Goal: Information Seeking & Learning: Learn about a topic

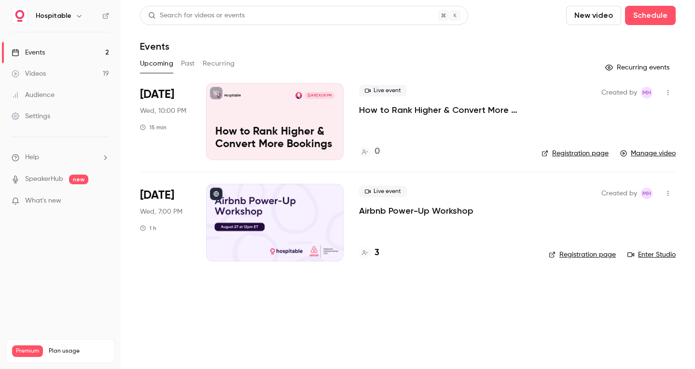
click at [183, 62] on button "Past" at bounding box center [188, 63] width 14 height 15
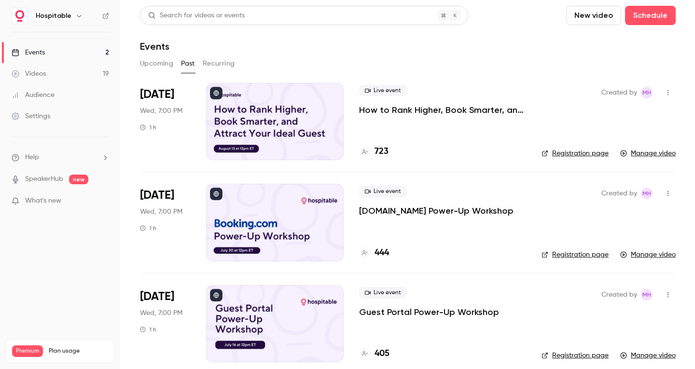
click at [322, 106] on div at bounding box center [275, 121] width 138 height 77
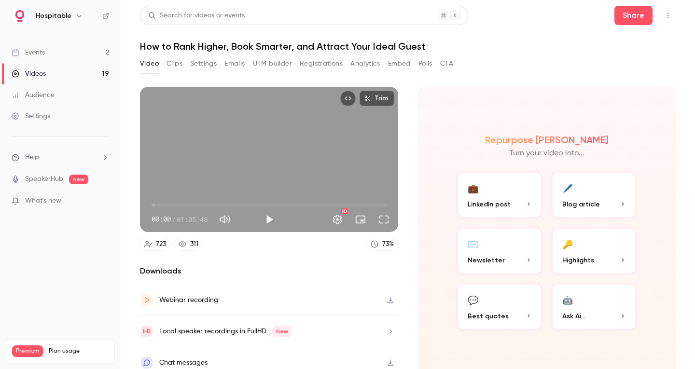
scroll to position [7, 0]
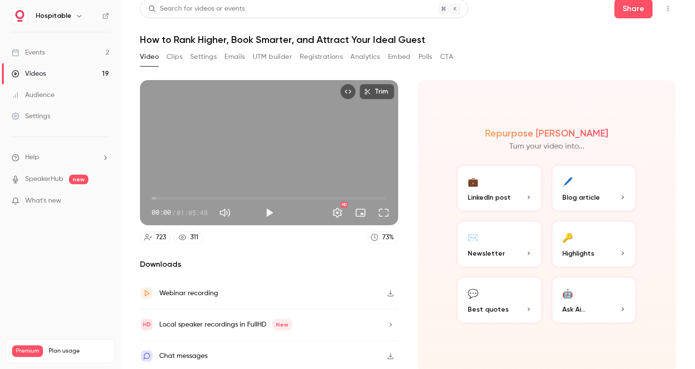
click at [389, 290] on icon "button" at bounding box center [391, 293] width 8 height 7
click at [170, 54] on button "Clips" at bounding box center [174, 56] width 16 height 15
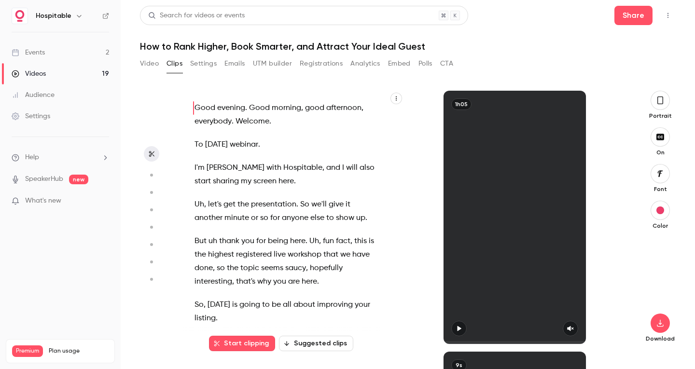
click at [397, 97] on icon "button" at bounding box center [396, 99] width 6 height 6
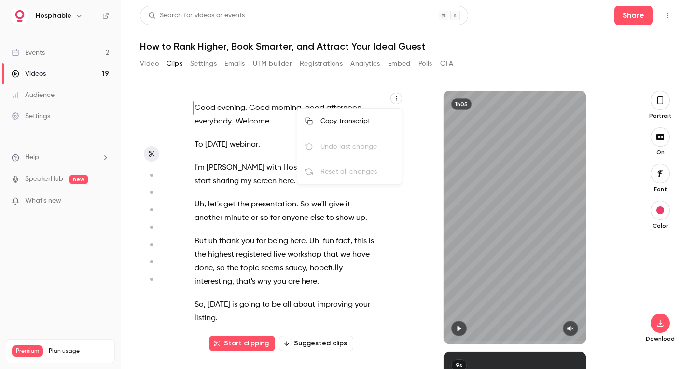
click at [348, 123] on div "Copy transcript" at bounding box center [356, 121] width 73 height 10
click at [207, 65] on button "Settings" at bounding box center [203, 63] width 27 height 15
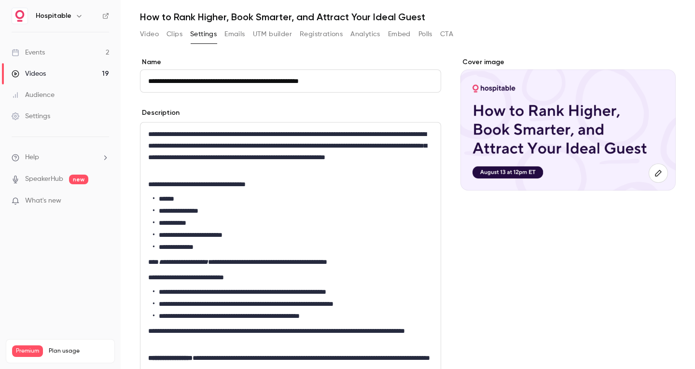
scroll to position [48, 0]
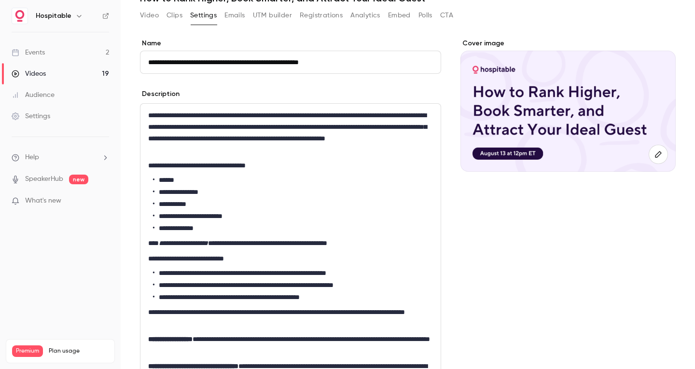
drag, startPoint x: 350, startPoint y: 60, endPoint x: 142, endPoint y: 30, distance: 210.6
click at [142, 30] on div "**********" at bounding box center [408, 299] width 536 height 545
click at [250, 164] on p "**********" at bounding box center [290, 166] width 285 height 12
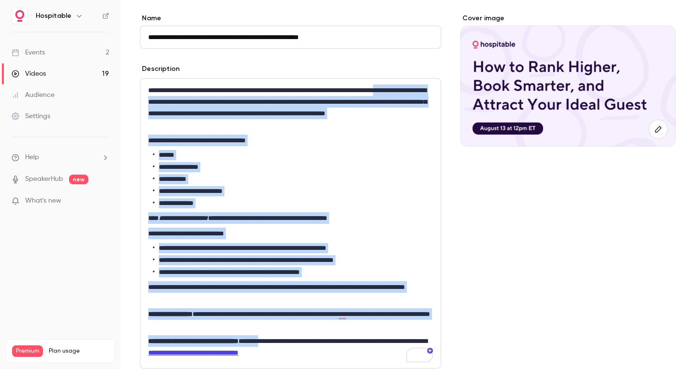
scroll to position [97, 0]
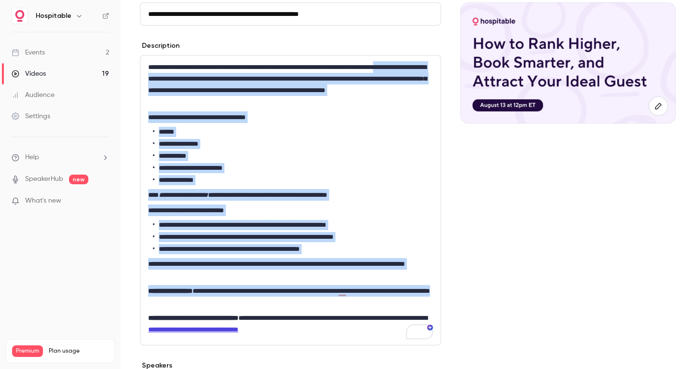
drag, startPoint x: 175, startPoint y: 126, endPoint x: 262, endPoint y: 297, distance: 191.6
click at [262, 297] on div "**********" at bounding box center [290, 200] width 300 height 290
copy div "**********"
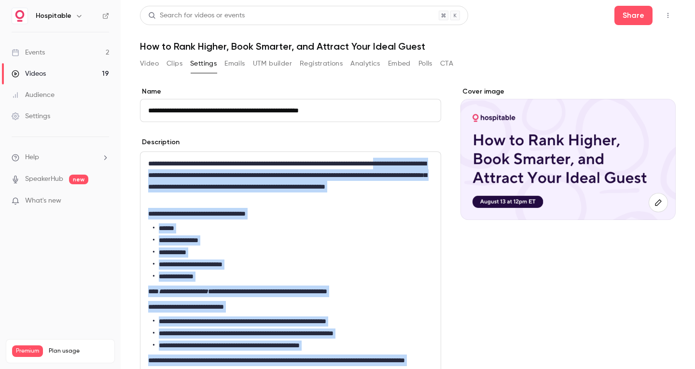
click at [145, 64] on button "Video" at bounding box center [149, 63] width 19 height 15
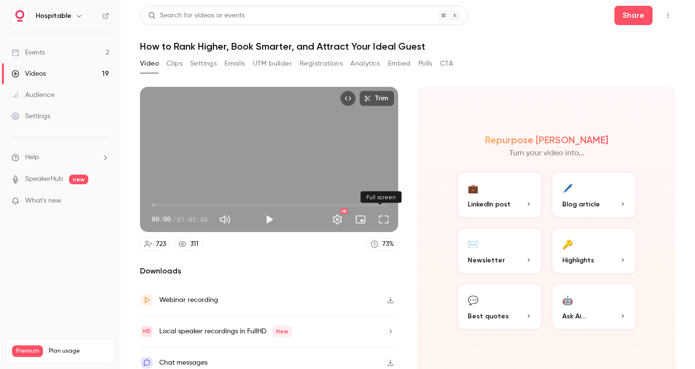
click at [384, 217] on button "Full screen" at bounding box center [383, 219] width 19 height 19
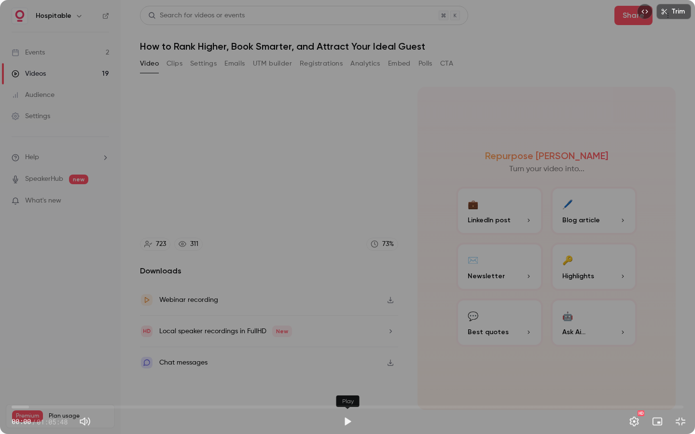
click at [347, 369] on button "Play" at bounding box center [347, 421] width 19 height 19
type input "***"
click at [22, 369] on span "00:05" at bounding box center [348, 407] width 672 height 15
click at [28, 369] on span "01:33" at bounding box center [348, 407] width 672 height 15
click at [682, 369] on button "Exit full screen" at bounding box center [680, 421] width 19 height 19
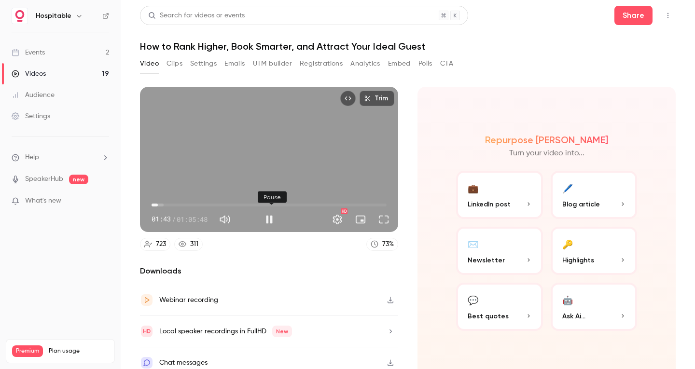
click at [271, 216] on button "Pause" at bounding box center [269, 219] width 19 height 19
type input "*****"
click at [191, 70] on button "Settings" at bounding box center [203, 63] width 27 height 15
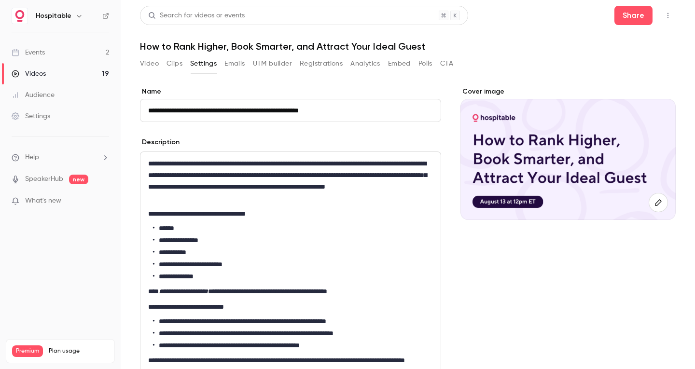
click at [146, 59] on button "Video" at bounding box center [149, 63] width 19 height 15
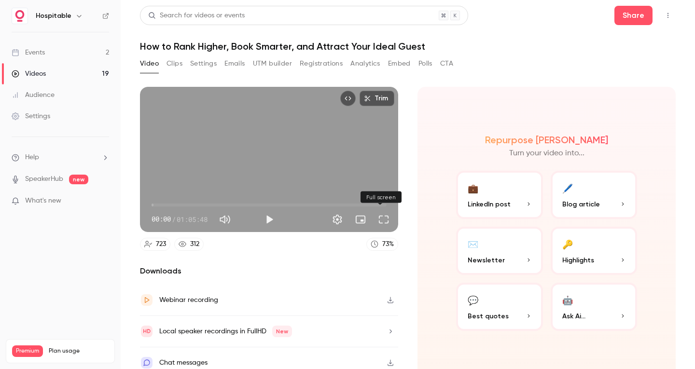
click at [384, 217] on button "Full screen" at bounding box center [383, 219] width 19 height 19
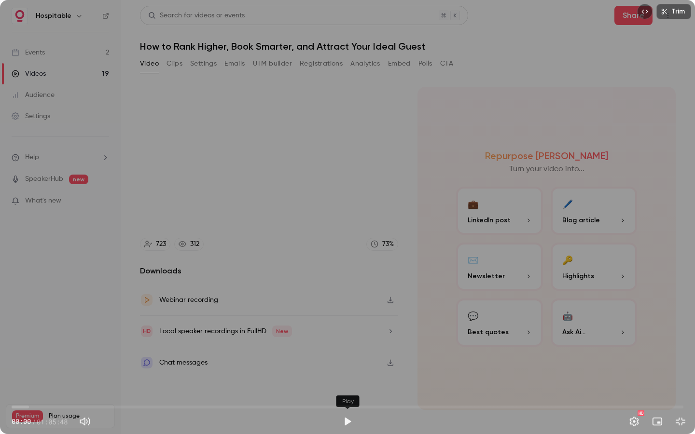
click at [345, 369] on button "Play" at bounding box center [347, 421] width 19 height 19
click at [19, 369] on span "00:00" at bounding box center [348, 407] width 672 height 15
click at [24, 369] on span "01:13" at bounding box center [24, 407] width 3 height 3
click at [30, 369] on span "01:47" at bounding box center [348, 407] width 672 height 15
click at [31, 369] on span "01:48" at bounding box center [29, 407] width 3 height 3
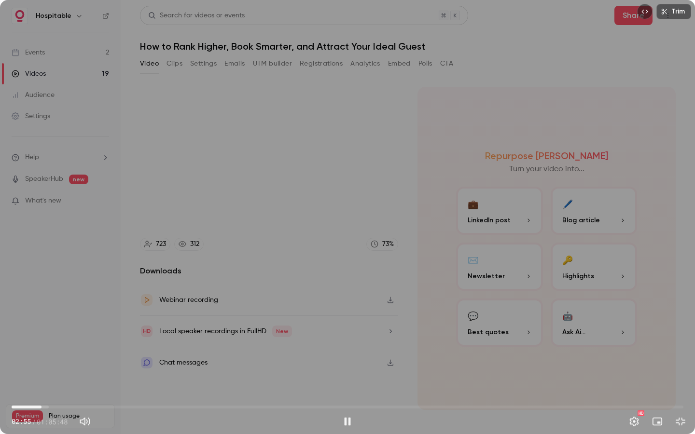
click at [41, 369] on span "02:55" at bounding box center [348, 407] width 672 height 15
click at [49, 369] on span "02:56" at bounding box center [348, 407] width 672 height 15
click at [54, 369] on span "03:41" at bounding box center [348, 407] width 672 height 15
click at [62, 369] on span "04:55" at bounding box center [348, 407] width 672 height 15
click at [68, 369] on span "05:31" at bounding box center [348, 407] width 672 height 15
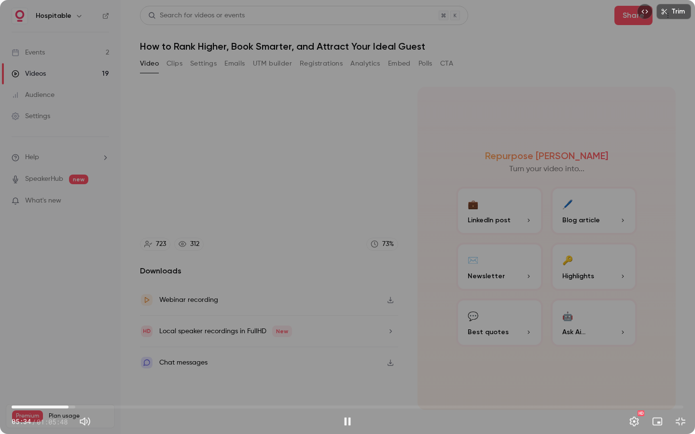
click at [74, 369] on span "05:34" at bounding box center [348, 407] width 672 height 15
click at [81, 369] on span "06:45" at bounding box center [348, 407] width 672 height 15
click at [90, 369] on span "07:03" at bounding box center [348, 407] width 672 height 15
click at [97, 369] on span "08:19" at bounding box center [348, 407] width 672 height 15
click at [96, 369] on span "08:20" at bounding box center [97, 407] width 3 height 3
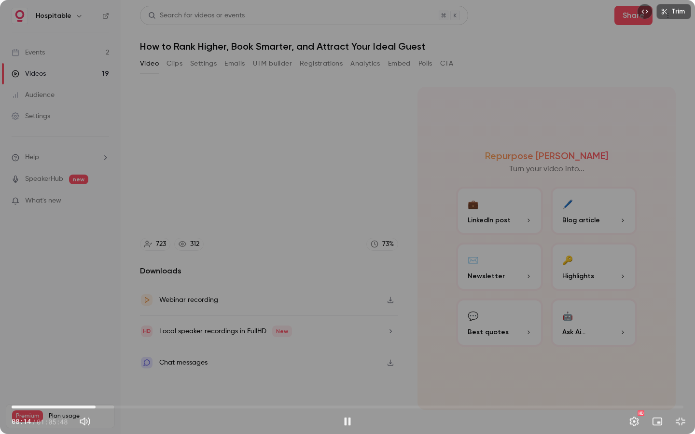
click at [163, 311] on div "Trim 08:14 08:14 / 01:05:48 HD" at bounding box center [347, 217] width 695 height 434
click at [678, 369] on button "Exit full screen" at bounding box center [680, 421] width 19 height 19
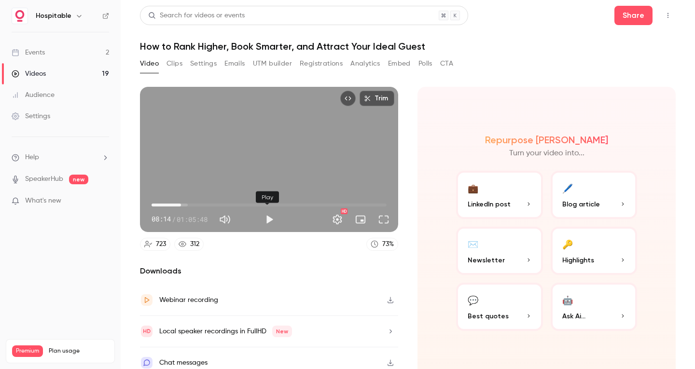
click at [264, 217] on button "Play" at bounding box center [269, 219] width 19 height 19
click at [183, 204] on span "08:18" at bounding box center [181, 205] width 3 height 3
click at [188, 204] on span "10:25" at bounding box center [188, 205] width 3 height 3
click at [187, 204] on span "10:27" at bounding box center [188, 205] width 3 height 3
click at [186, 204] on span "10:09" at bounding box center [187, 205] width 3 height 3
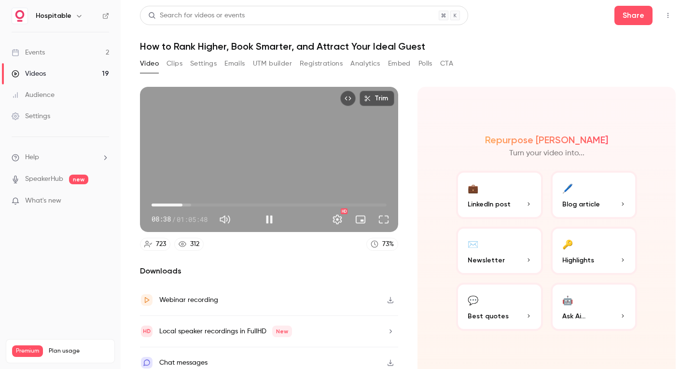
click at [182, 204] on span "08:38" at bounding box center [182, 205] width 3 height 3
click at [184, 204] on span "08:39" at bounding box center [182, 205] width 3 height 3
click at [379, 217] on button "Full screen" at bounding box center [383, 219] width 19 height 19
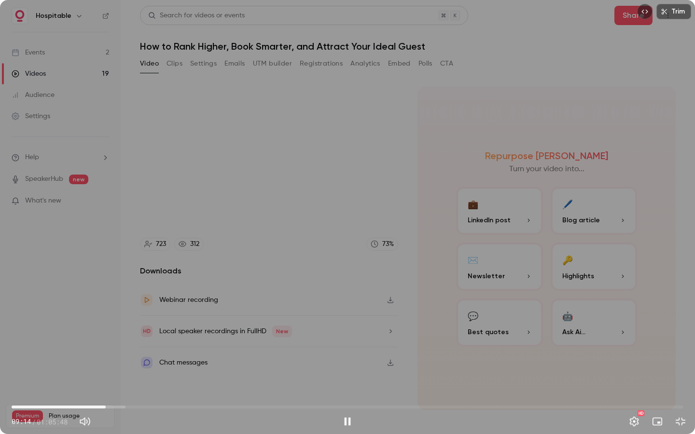
click at [107, 369] on span "09:14" at bounding box center [105, 407] width 3 height 3
click at [113, 369] on span "09:58" at bounding box center [113, 407] width 3 height 3
click at [115, 369] on span "09:58" at bounding box center [113, 407] width 3 height 3
click at [122, 369] on span "10:19" at bounding box center [348, 407] width 672 height 15
click at [127, 369] on span "10:46" at bounding box center [348, 407] width 672 height 15
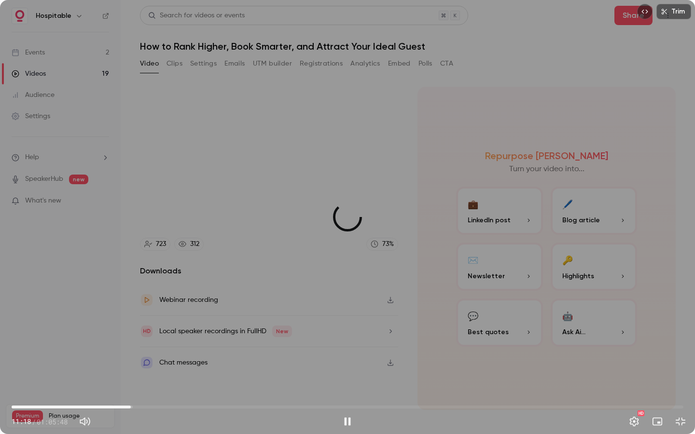
click at [131, 369] on span "11:40" at bounding box center [130, 407] width 3 height 3
click at [135, 369] on span "12:06" at bounding box center [135, 407] width 3 height 3
click at [138, 369] on span "12:23" at bounding box center [138, 407] width 3 height 3
click at [142, 369] on span "12:48" at bounding box center [142, 407] width 3 height 3
click at [149, 369] on span "12:50" at bounding box center [348, 407] width 672 height 15
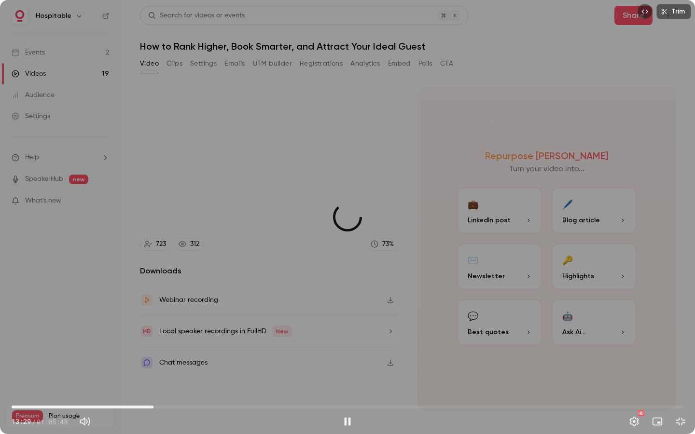
click at [153, 369] on span "13:53" at bounding box center [153, 407] width 3 height 3
click at [160, 369] on span "13:54" at bounding box center [348, 407] width 672 height 15
click at [165, 369] on span "14:31" at bounding box center [348, 407] width 672 height 15
click at [168, 369] on span "15:19" at bounding box center [167, 407] width 3 height 3
click at [176, 369] on span "16:04" at bounding box center [348, 407] width 672 height 15
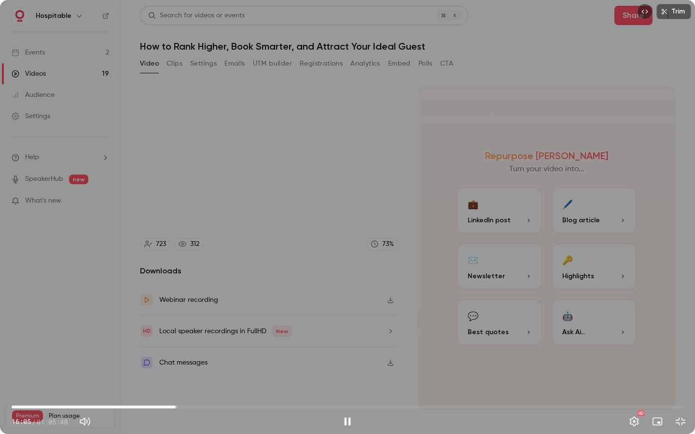
click at [187, 369] on span "16:05" at bounding box center [348, 407] width 672 height 15
click at [193, 369] on span "17:46" at bounding box center [348, 407] width 672 height 15
click at [192, 369] on span "17:48" at bounding box center [193, 407] width 3 height 3
click at [189, 369] on span "17:32" at bounding box center [190, 407] width 3 height 3
click at [193, 369] on span "17:10" at bounding box center [348, 407] width 672 height 15
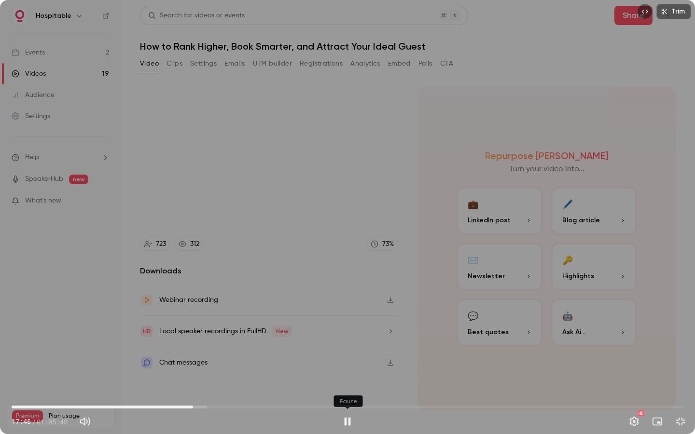
click at [349, 369] on button "Pause" at bounding box center [347, 421] width 19 height 19
click at [347, 369] on button "Play" at bounding box center [347, 421] width 19 height 19
click at [199, 369] on span "17:49" at bounding box center [348, 407] width 672 height 15
click at [206, 369] on span "18:54" at bounding box center [348, 407] width 672 height 15
click at [210, 369] on span "19:01" at bounding box center [348, 407] width 672 height 15
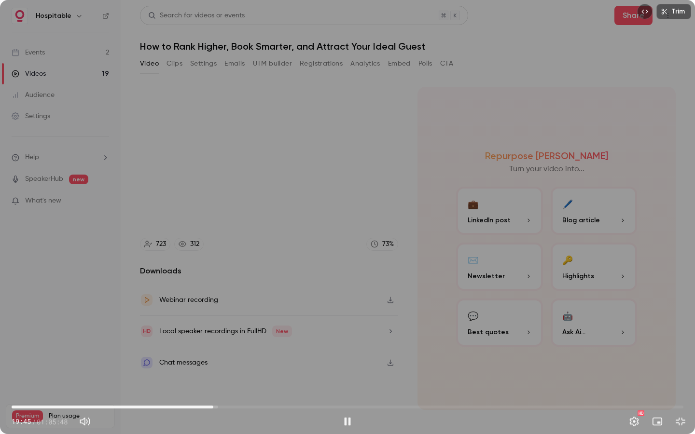
click at [213, 369] on span "19:45" at bounding box center [213, 407] width 3 height 3
click at [218, 369] on span "20:14" at bounding box center [348, 407] width 672 height 15
click at [224, 369] on span "20:48" at bounding box center [348, 407] width 672 height 15
click at [225, 369] on span "20:48" at bounding box center [223, 407] width 3 height 3
click at [232, 369] on span "21:33" at bounding box center [231, 407] width 3 height 3
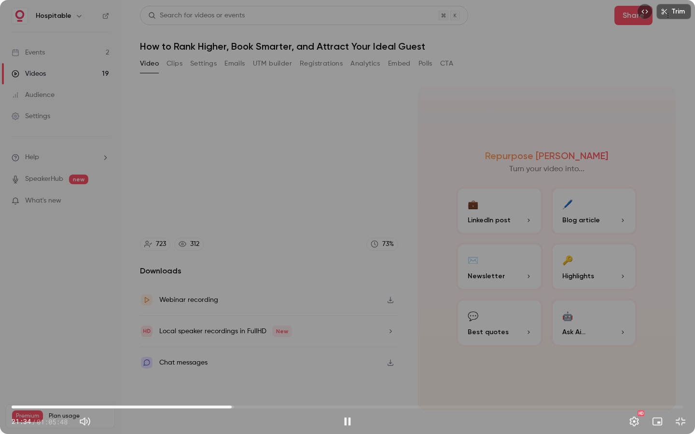
click at [238, 369] on span "21:34" at bounding box center [348, 407] width 672 height 15
click at [220, 369] on span "20:22" at bounding box center [348, 407] width 672 height 15
click at [210, 369] on span "20:22" at bounding box center [348, 407] width 672 height 15
click at [203, 369] on span "18:43" at bounding box center [348, 407] width 672 height 15
click at [195, 369] on span "18:00" at bounding box center [348, 407] width 672 height 15
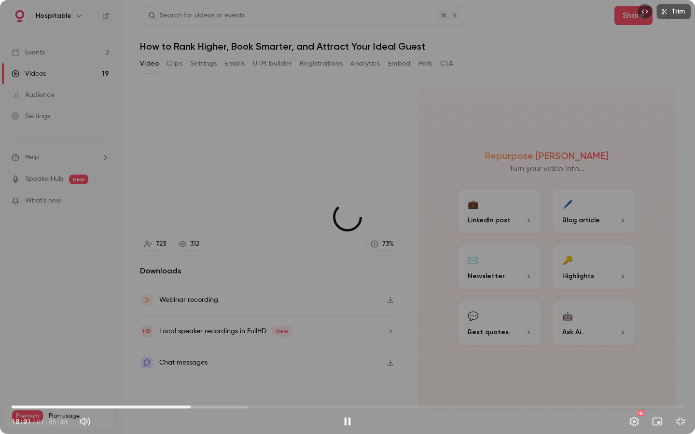
click at [191, 369] on span "17:32" at bounding box center [348, 407] width 672 height 15
click at [182, 369] on span "16:44" at bounding box center [348, 407] width 672 height 15
click at [187, 369] on span "17:09" at bounding box center [186, 407] width 3 height 3
click at [190, 369] on span "17:29" at bounding box center [190, 407] width 3 height 3
click at [188, 369] on span "17:15" at bounding box center [187, 407] width 3 height 3
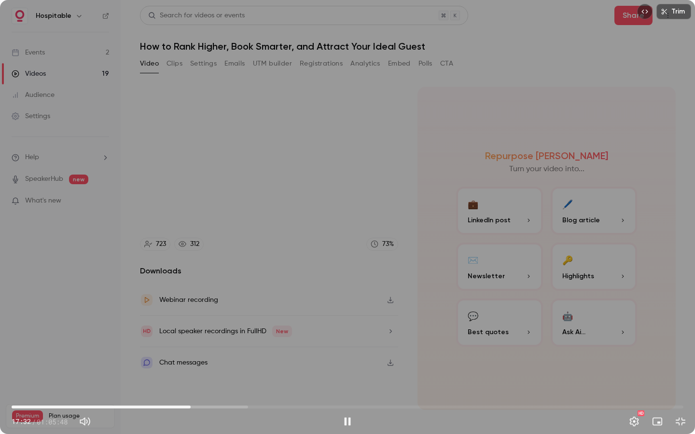
click at [191, 369] on span "17:32" at bounding box center [190, 407] width 3 height 3
click at [189, 369] on span "17:21" at bounding box center [188, 407] width 3 height 3
click at [191, 369] on span "17:32" at bounding box center [190, 407] width 3 height 3
click at [346, 369] on button "Pause" at bounding box center [347, 421] width 19 height 19
click at [680, 369] on button "Exit full screen" at bounding box center [680, 421] width 19 height 19
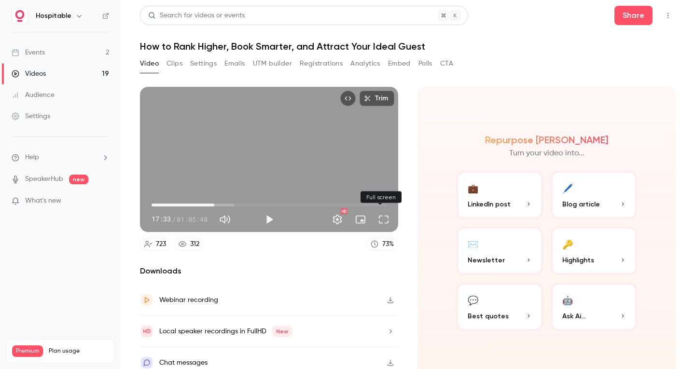
click at [379, 215] on button "Full screen" at bounding box center [383, 219] width 19 height 19
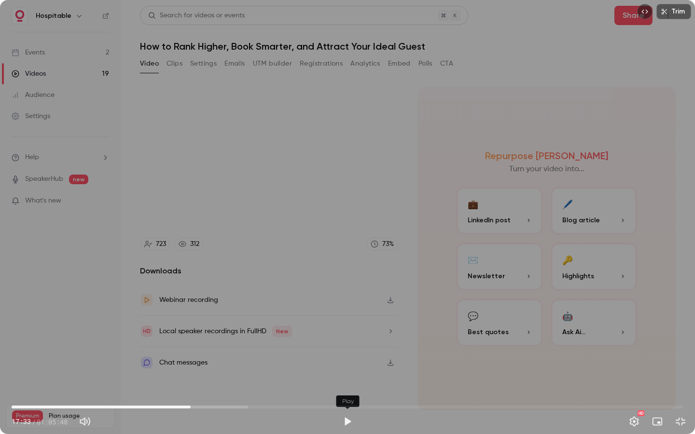
click at [349, 369] on button "Play" at bounding box center [347, 421] width 19 height 19
click at [195, 369] on span "18:00" at bounding box center [195, 407] width 3 height 3
click at [197, 369] on span "18:00" at bounding box center [195, 407] width 3 height 3
click at [201, 369] on span "18:23" at bounding box center [199, 407] width 3 height 3
click at [208, 369] on span "18:46" at bounding box center [348, 407] width 672 height 15
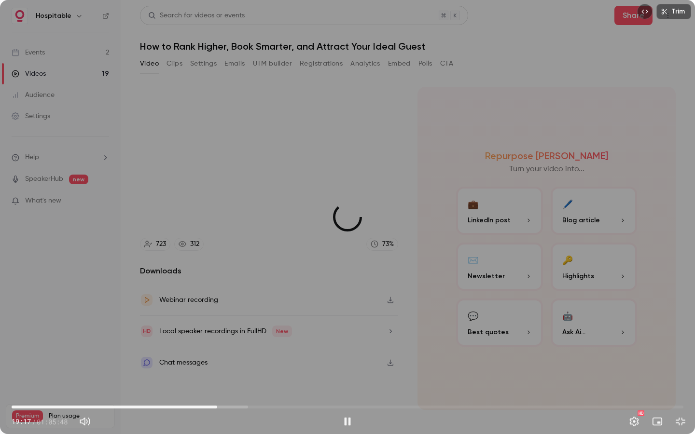
click at [217, 369] on span "20:08" at bounding box center [348, 407] width 672 height 15
click at [223, 369] on span "20:39" at bounding box center [348, 407] width 672 height 15
click at [229, 369] on span "20:42" at bounding box center [348, 407] width 672 height 15
click at [237, 369] on span "22:07" at bounding box center [348, 407] width 672 height 15
click at [246, 369] on span "22:07" at bounding box center [348, 407] width 672 height 15
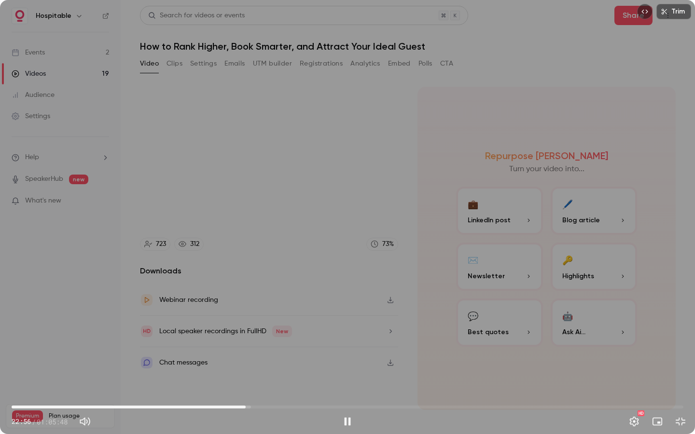
click at [255, 369] on span "22:56" at bounding box center [348, 407] width 672 height 15
click at [264, 369] on span "24:43" at bounding box center [348, 407] width 672 height 15
click at [274, 369] on span "25:40" at bounding box center [348, 407] width 672 height 15
click at [270, 369] on span "25:17" at bounding box center [269, 407] width 3 height 3
click at [263, 369] on span "24:37" at bounding box center [348, 407] width 672 height 15
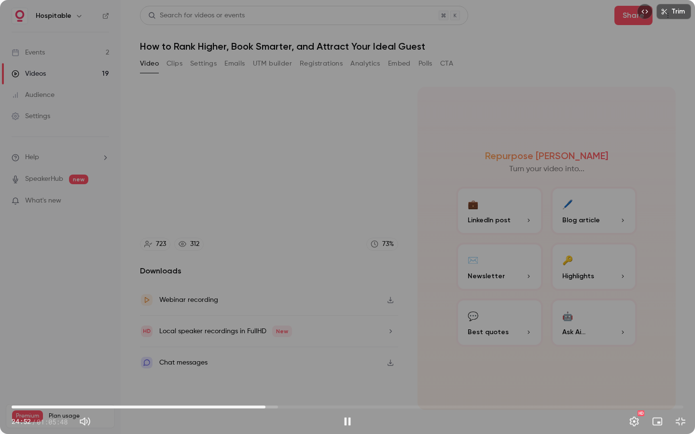
click at [265, 369] on span "24:52" at bounding box center [265, 407] width 3 height 3
click at [267, 369] on span "24:52" at bounding box center [265, 407] width 3 height 3
click at [267, 369] on span "25:12" at bounding box center [268, 407] width 3 height 3
click at [266, 369] on span "25:05" at bounding box center [267, 407] width 3 height 3
click at [264, 369] on span "24:55" at bounding box center [265, 407] width 3 height 3
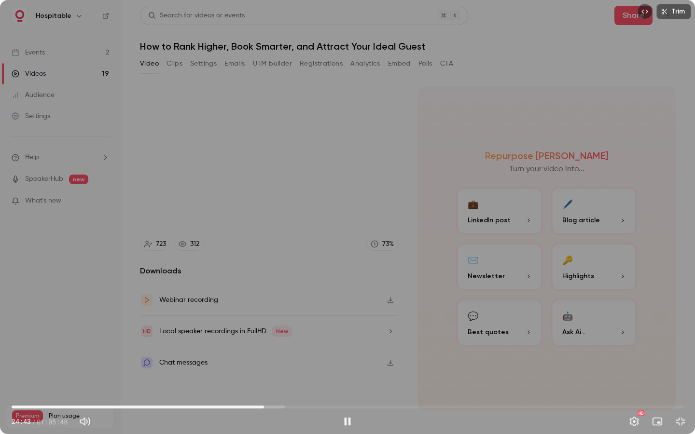
click at [264, 369] on span "24:43" at bounding box center [264, 407] width 3 height 3
click at [266, 369] on span "24:54" at bounding box center [265, 407] width 3 height 3
click at [265, 369] on span "24:55" at bounding box center [265, 407] width 3 height 3
click at [267, 369] on span "24:56" at bounding box center [265, 407] width 3 height 3
click at [275, 369] on span "25:48" at bounding box center [348, 407] width 672 height 15
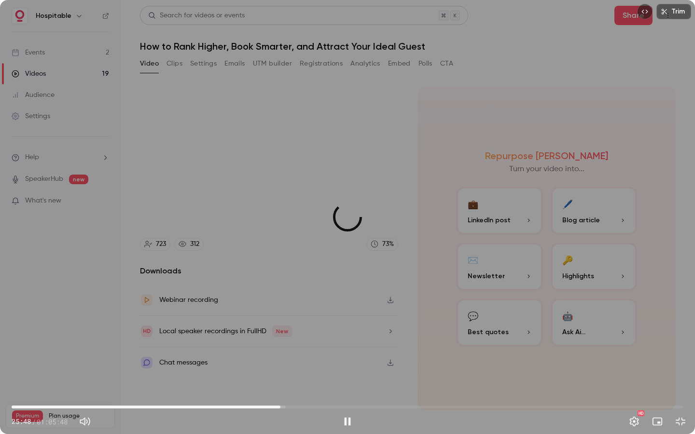
click at [280, 369] on span "26:19" at bounding box center [348, 407] width 672 height 15
click at [288, 369] on span "26:20" at bounding box center [348, 407] width 672 height 15
click at [297, 369] on span "27:56" at bounding box center [348, 407] width 672 height 15
click at [302, 369] on span "28:24" at bounding box center [348, 407] width 672 height 15
click at [301, 369] on span "28:26" at bounding box center [302, 407] width 3 height 3
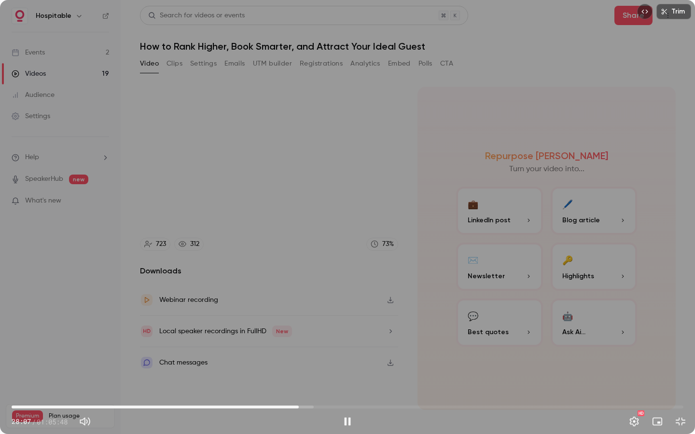
click at [305, 369] on span "28:07" at bounding box center [348, 407] width 672 height 15
click at [306, 369] on span "28:44" at bounding box center [305, 407] width 3 height 3
click at [316, 369] on span "29:07" at bounding box center [348, 407] width 672 height 15
click at [318, 369] on span "29:50" at bounding box center [316, 407] width 3 height 3
click at [326, 369] on span "30:18" at bounding box center [348, 407] width 672 height 15
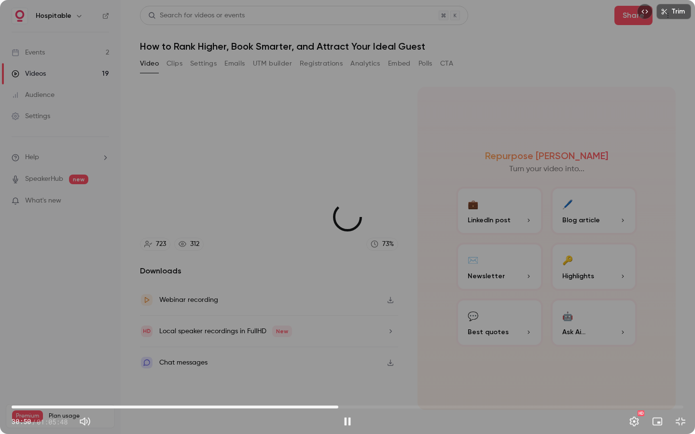
click at [338, 369] on span "32:00" at bounding box center [348, 407] width 672 height 15
click at [337, 369] on span "32:01" at bounding box center [338, 407] width 3 height 3
click at [335, 369] on span "31:43" at bounding box center [335, 407] width 3 height 3
click at [334, 369] on span "31:43" at bounding box center [335, 407] width 3 height 3
click at [329, 369] on span "31:35" at bounding box center [348, 407] width 672 height 15
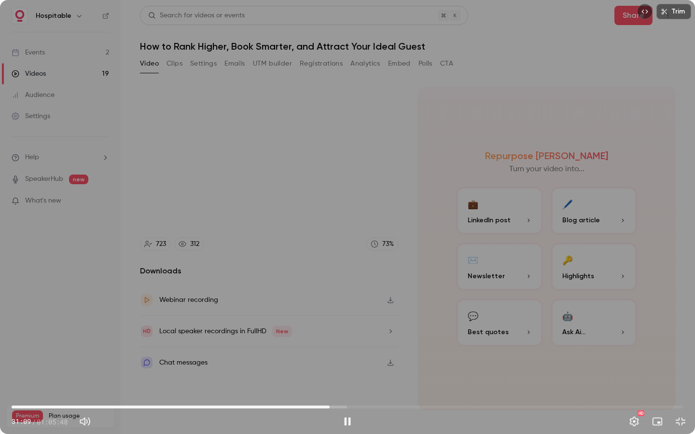
click at [331, 369] on span "31:09" at bounding box center [329, 407] width 3 height 3
click at [333, 369] on span "31:21" at bounding box center [331, 407] width 3 height 3
click at [333, 369] on span "31:38" at bounding box center [334, 407] width 3 height 3
click at [334, 369] on span "31:34" at bounding box center [333, 407] width 3 height 3
click at [332, 369] on span "31:34" at bounding box center [333, 407] width 3 height 3
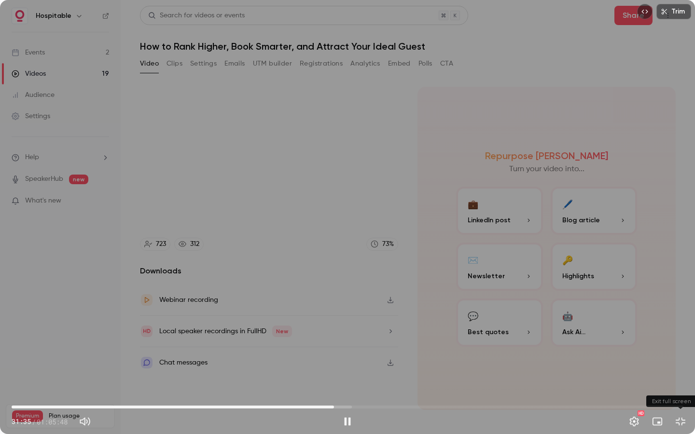
click at [681, 369] on button "Exit full screen" at bounding box center [680, 421] width 19 height 19
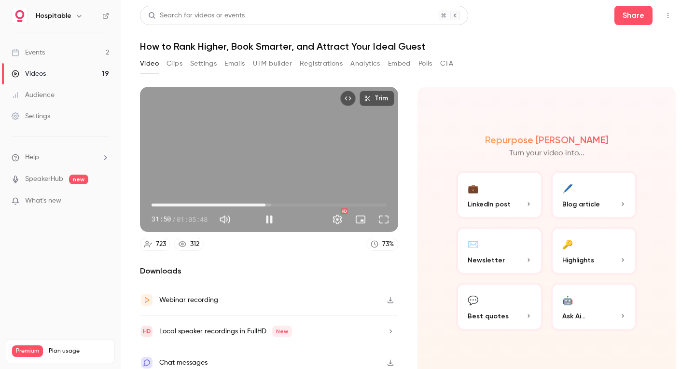
click at [383, 216] on button "Full screen" at bounding box center [383, 219] width 19 height 19
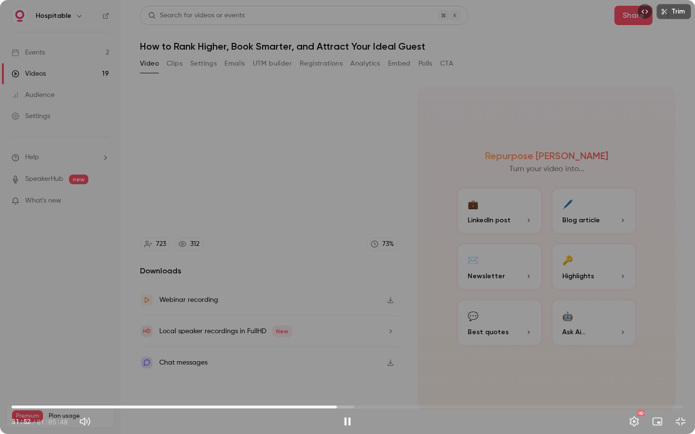
click at [338, 369] on span "31:52" at bounding box center [336, 407] width 3 height 3
click at [340, 369] on span "32:01" at bounding box center [338, 407] width 3 height 3
click at [347, 369] on span "32:51" at bounding box center [346, 407] width 3 height 3
click at [350, 369] on span "33:08" at bounding box center [349, 407] width 3 height 3
click at [355, 369] on span "33:08" at bounding box center [348, 407] width 672 height 15
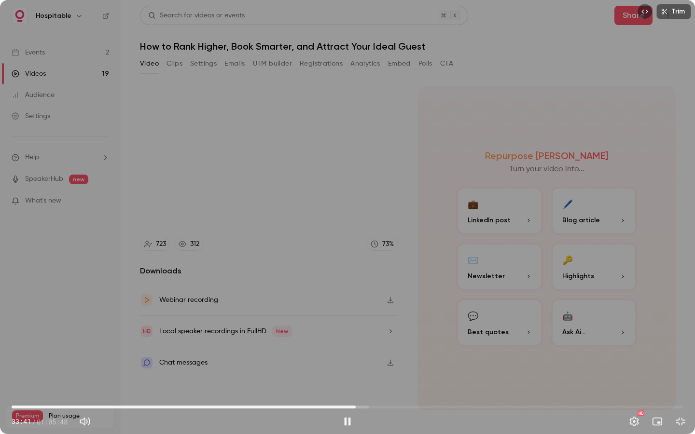
click at [354, 369] on span "33:41" at bounding box center [355, 407] width 3 height 3
click at [357, 369] on span "33:50" at bounding box center [357, 407] width 3 height 3
click at [359, 369] on span "33:59" at bounding box center [358, 407] width 3 height 3
click at [361, 369] on span "34:16" at bounding box center [361, 407] width 3 height 3
click at [363, 369] on span "34:16" at bounding box center [361, 407] width 3 height 3
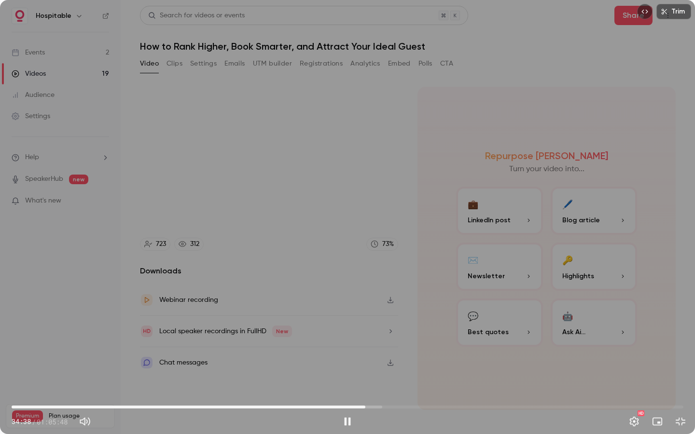
click at [367, 369] on span "34:38" at bounding box center [365, 407] width 3 height 3
click at [369, 369] on span "34:53" at bounding box center [367, 407] width 3 height 3
click at [374, 369] on span "35:30" at bounding box center [374, 407] width 3 height 3
click at [377, 369] on span "35:50" at bounding box center [377, 407] width 3 height 3
click at [379, 369] on span "35:50" at bounding box center [377, 407] width 3 height 3
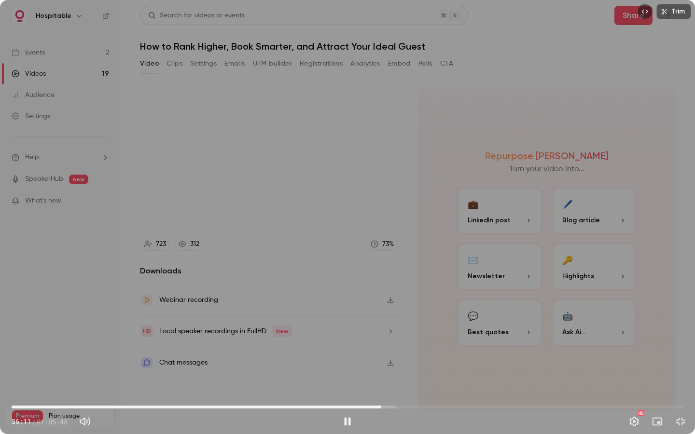
click at [383, 369] on span "36:11" at bounding box center [381, 407] width 3 height 3
click at [385, 369] on span "36:24" at bounding box center [383, 407] width 3 height 3
click at [389, 369] on span "36:58" at bounding box center [388, 407] width 3 height 3
click at [390, 369] on span "36:58" at bounding box center [388, 407] width 3 height 3
click at [395, 369] on span "37:24" at bounding box center [393, 407] width 3 height 3
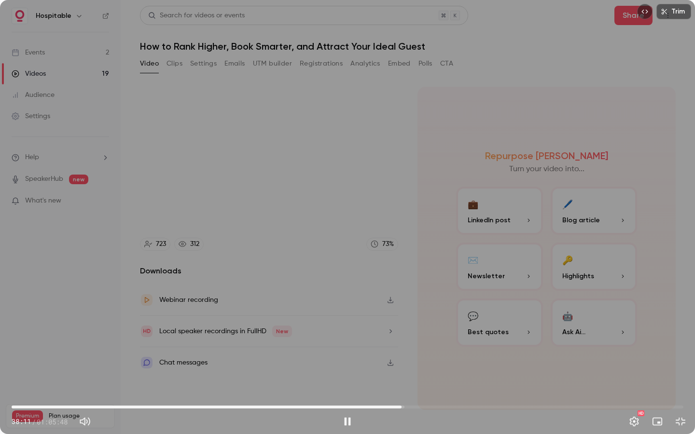
click at [401, 369] on span "38:11" at bounding box center [401, 407] width 3 height 3
click at [407, 369] on span "38:43" at bounding box center [348, 407] width 672 height 15
click at [410, 369] on span "39:00" at bounding box center [409, 407] width 3 height 3
click at [419, 369] on span "39:53" at bounding box center [348, 407] width 672 height 15
click at [425, 369] on span "40:28" at bounding box center [348, 407] width 672 height 15
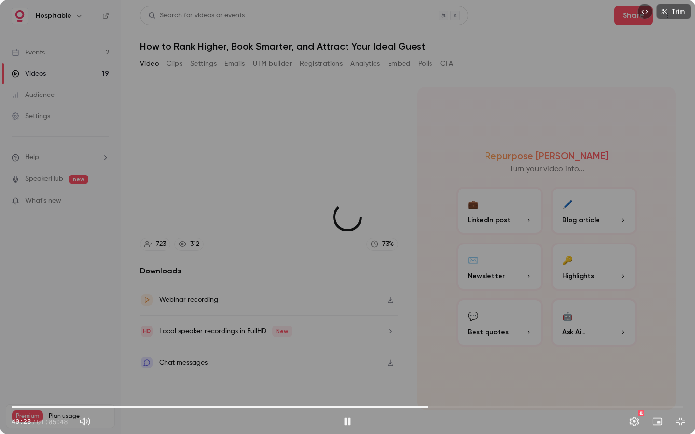
click at [428, 369] on span "40:47" at bounding box center [428, 407] width 3 height 3
click at [432, 369] on span "41:10" at bounding box center [431, 407] width 3 height 3
click at [438, 369] on span "41:47" at bounding box center [348, 407] width 672 height 15
click at [440, 369] on span "41:48" at bounding box center [438, 407] width 3 height 3
click at [677, 369] on button "Exit full screen" at bounding box center [680, 421] width 19 height 19
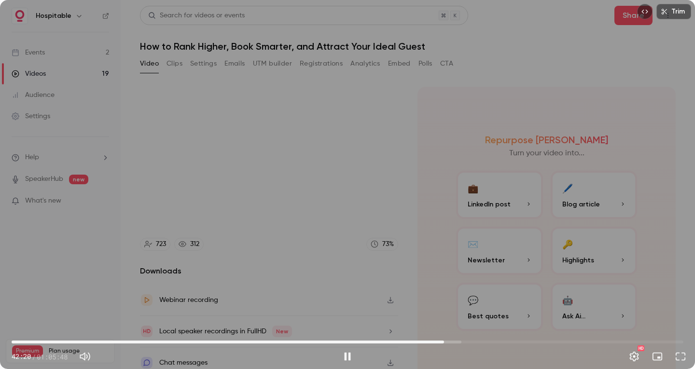
click at [234, 146] on div "Trim 42:20 42:20 / 01:05:48 HD" at bounding box center [347, 184] width 695 height 369
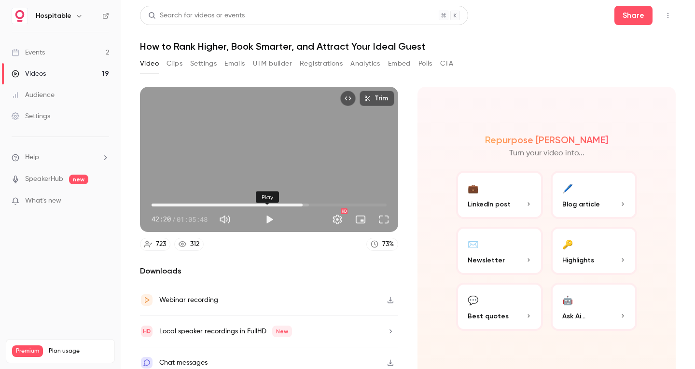
click at [265, 219] on button "Play" at bounding box center [269, 219] width 19 height 19
click at [378, 217] on button "Full screen" at bounding box center [383, 219] width 19 height 19
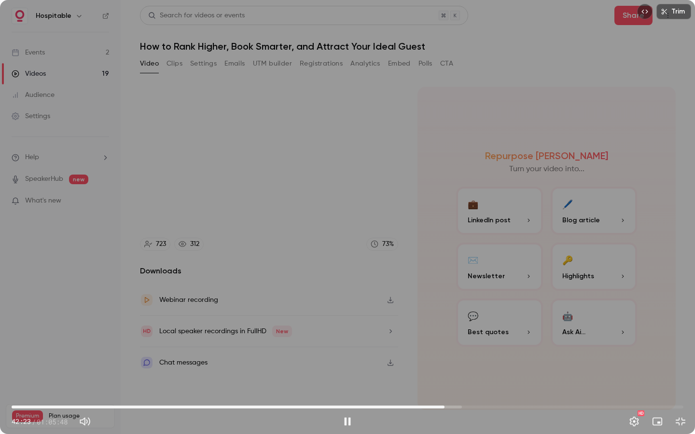
click at [445, 369] on span "42:23" at bounding box center [444, 407] width 3 height 3
click at [447, 369] on span "42:30" at bounding box center [445, 407] width 3 height 3
click at [456, 369] on span "43:32" at bounding box center [348, 407] width 672 height 15
click at [457, 369] on span "43:33" at bounding box center [456, 407] width 3 height 3
click at [470, 369] on span "44:57" at bounding box center [348, 407] width 672 height 15
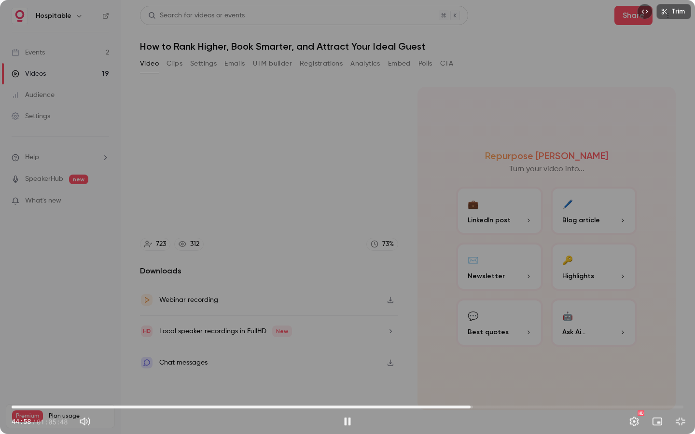
drag, startPoint x: 475, startPoint y: 409, endPoint x: 486, endPoint y: 407, distance: 10.7
click at [478, 369] on span "44:58" at bounding box center [348, 407] width 672 height 15
click at [490, 369] on span "46:50" at bounding box center [348, 407] width 672 height 15
click at [501, 369] on span "46:51" at bounding box center [348, 407] width 672 height 15
click at [516, 369] on span "49:24" at bounding box center [348, 407] width 672 height 15
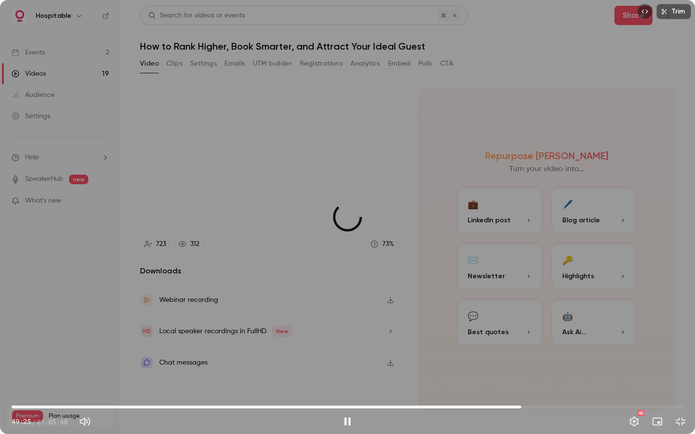
click at [521, 369] on span "49:55" at bounding box center [348, 407] width 672 height 15
click at [526, 369] on span "50:26" at bounding box center [348, 407] width 672 height 15
click at [542, 369] on span "50:26" at bounding box center [348, 407] width 672 height 15
click at [550, 369] on span "51:57" at bounding box center [348, 407] width 672 height 15
click at [559, 369] on span "53:39" at bounding box center [348, 407] width 672 height 15
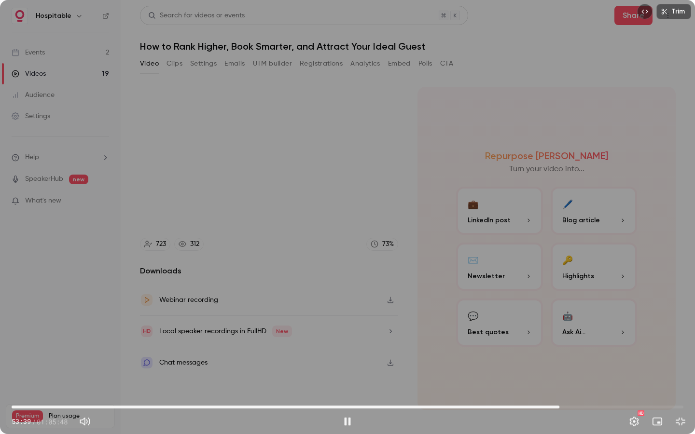
click at [571, 369] on span "53:39" at bounding box center [348, 407] width 672 height 15
click at [582, 369] on span "54:50" at bounding box center [348, 407] width 672 height 15
click at [580, 369] on span "55:44" at bounding box center [580, 407] width 3 height 3
click at [579, 369] on span "55:44" at bounding box center [580, 407] width 3 height 3
click at [585, 369] on span "55:27" at bounding box center [348, 407] width 672 height 15
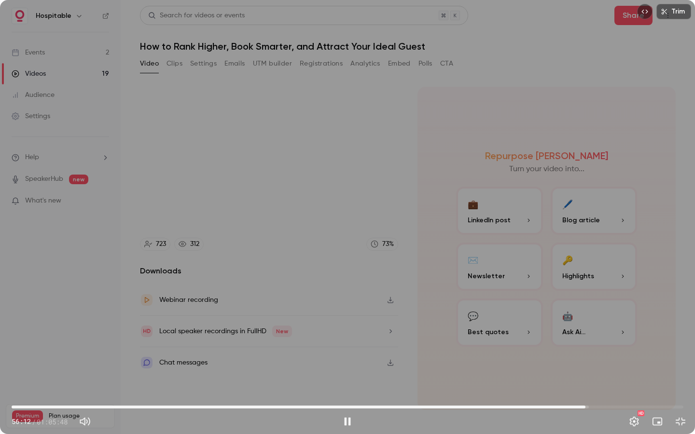
click at [594, 369] on span "56:12" at bounding box center [348, 407] width 672 height 15
click at [604, 369] on span "57:05" at bounding box center [348, 407] width 672 height 15
click at [594, 369] on span "58:00" at bounding box center [348, 407] width 672 height 15
click at [588, 369] on span "56:26" at bounding box center [348, 407] width 672 height 15
click at [580, 369] on span "55:38" at bounding box center [348, 407] width 672 height 15
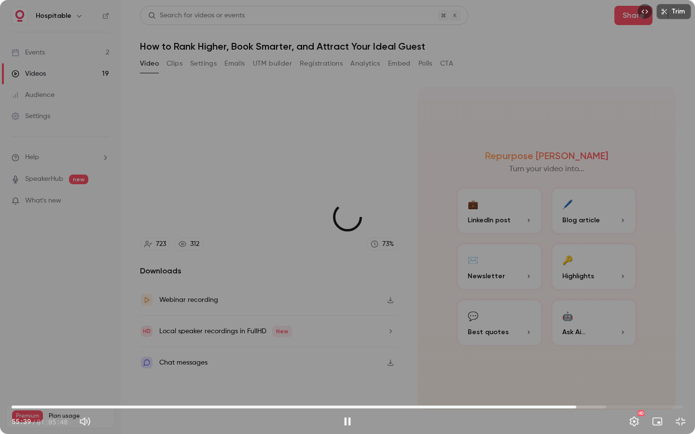
click at [576, 369] on span "55:18" at bounding box center [576, 407] width 3 height 3
click at [581, 369] on span "55:49" at bounding box center [348, 407] width 672 height 15
click at [343, 326] on div "Trim 55:58 55:58 / 01:05:48 HD" at bounding box center [347, 217] width 695 height 434
click at [683, 369] on button "Exit full screen" at bounding box center [680, 421] width 19 height 19
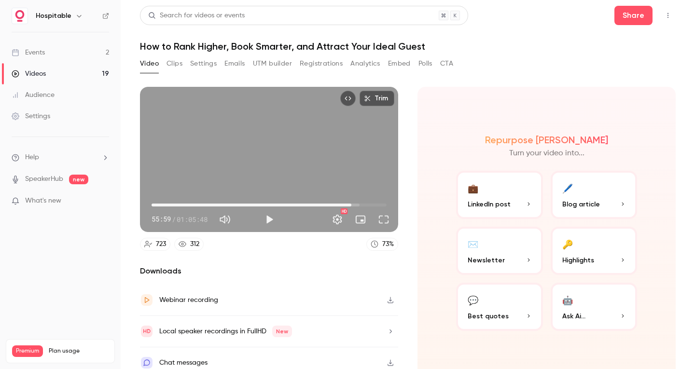
click at [385, 220] on button "Full screen" at bounding box center [383, 219] width 19 height 19
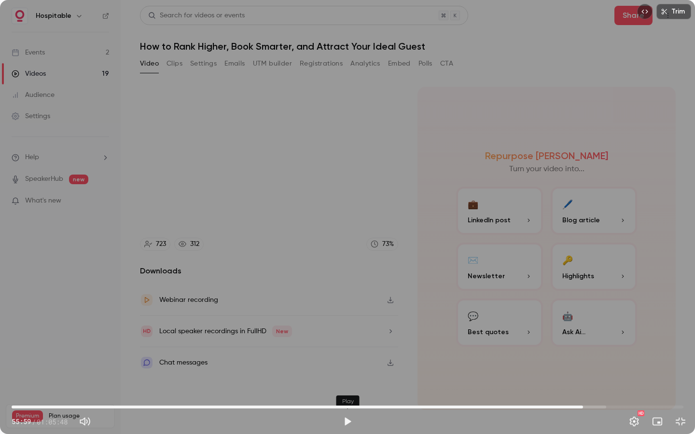
click at [345, 369] on button "Play" at bounding box center [347, 421] width 19 height 19
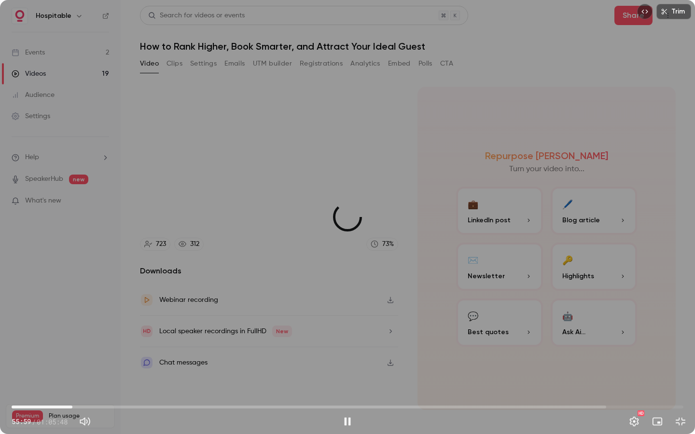
click at [72, 369] on span "05:57" at bounding box center [348, 407] width 672 height 15
click at [80, 369] on span "05:57" at bounding box center [348, 407] width 672 height 15
click at [86, 369] on span "06:43" at bounding box center [348, 407] width 672 height 15
click at [93, 369] on span "07:56" at bounding box center [348, 407] width 672 height 15
click at [348, 369] on button "Pause" at bounding box center [347, 421] width 19 height 19
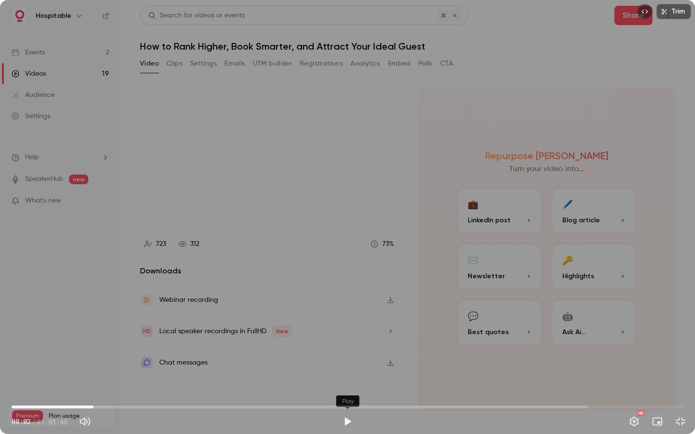
click at [349, 369] on button "Play" at bounding box center [347, 421] width 19 height 19
click at [96, 369] on span "08:04" at bounding box center [94, 407] width 3 height 3
click at [347, 369] on button "Pause" at bounding box center [347, 421] width 19 height 19
click at [679, 369] on button "Exit full screen" at bounding box center [680, 421] width 19 height 19
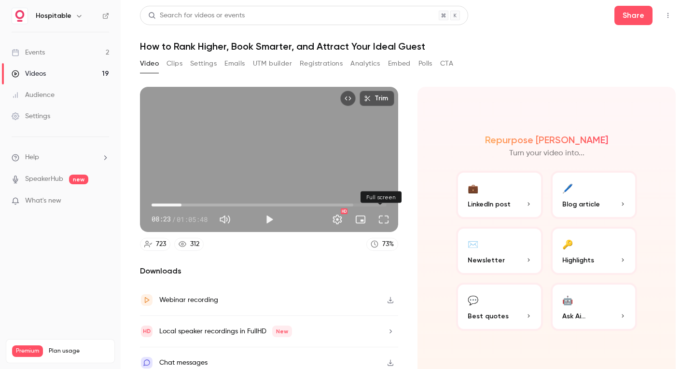
click at [378, 218] on button "Full screen" at bounding box center [383, 219] width 19 height 19
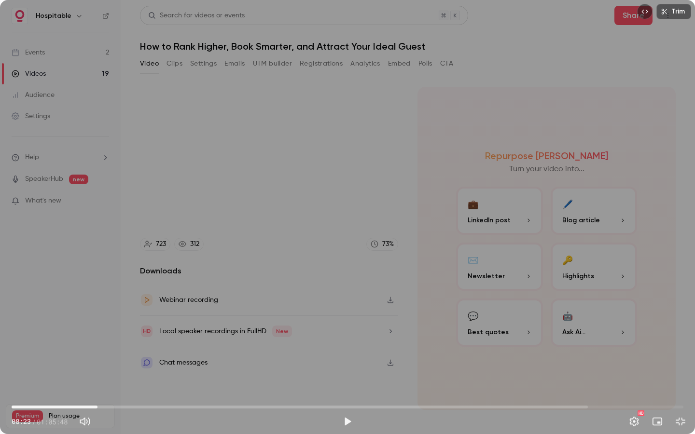
click at [104, 369] on span "08:23" at bounding box center [348, 407] width 672 height 15
click at [112, 369] on span "09:52" at bounding box center [348, 407] width 672 height 15
click at [119, 369] on span "09:52" at bounding box center [348, 407] width 672 height 15
click at [125, 369] on span "11:06" at bounding box center [348, 407] width 672 height 15
click at [135, 369] on span "12:03" at bounding box center [348, 407] width 672 height 15
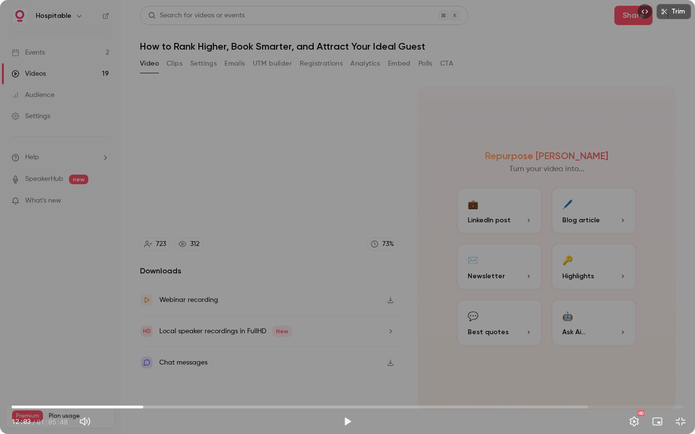
click at [143, 369] on span "12:54" at bounding box center [348, 407] width 672 height 15
click at [136, 369] on span "12:11" at bounding box center [136, 407] width 3 height 3
click at [128, 369] on span "12:11" at bounding box center [348, 407] width 672 height 15
click at [133, 369] on span "11:51" at bounding box center [132, 407] width 3 height 3
click at [129, 369] on span "11:32" at bounding box center [129, 407] width 3 height 3
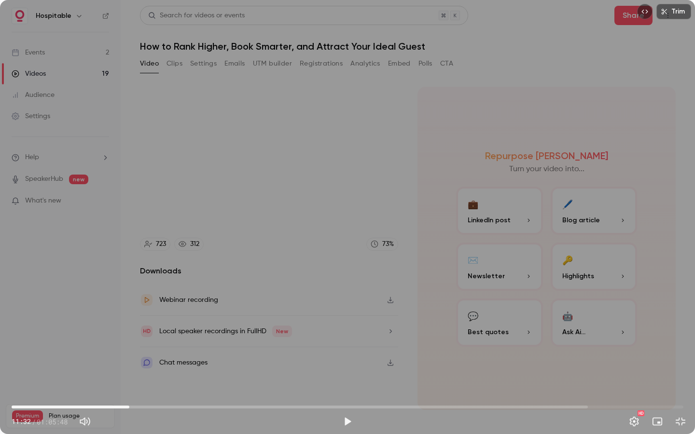
click at [338, 369] on button "Play" at bounding box center [347, 421] width 19 height 19
click at [636, 369] on button "Settings" at bounding box center [633, 421] width 19 height 19
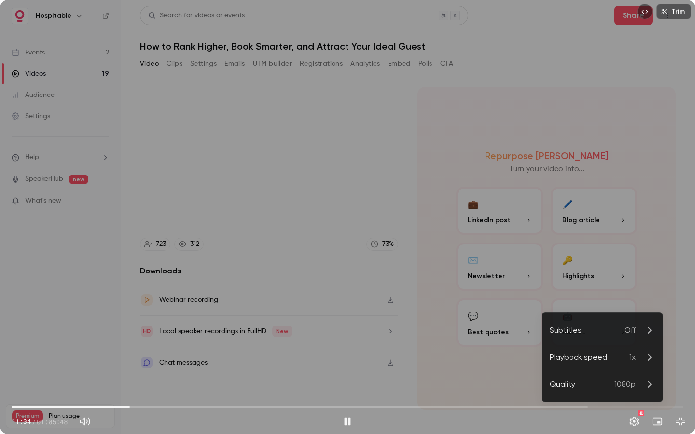
click at [612, 360] on div "Playback speed" at bounding box center [590, 358] width 80 height 12
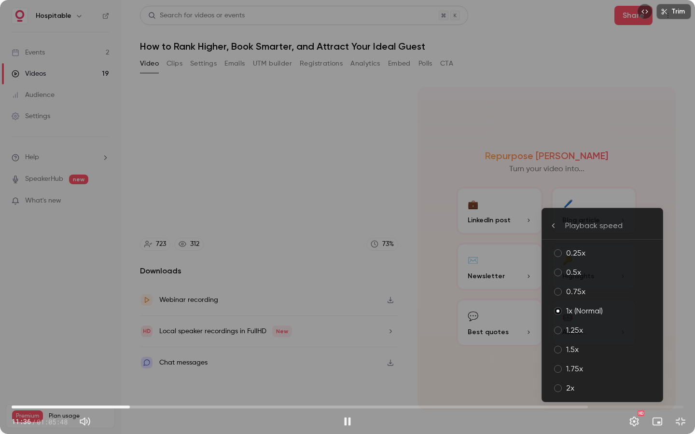
click at [609, 364] on div "1.75x" at bounding box center [610, 369] width 89 height 12
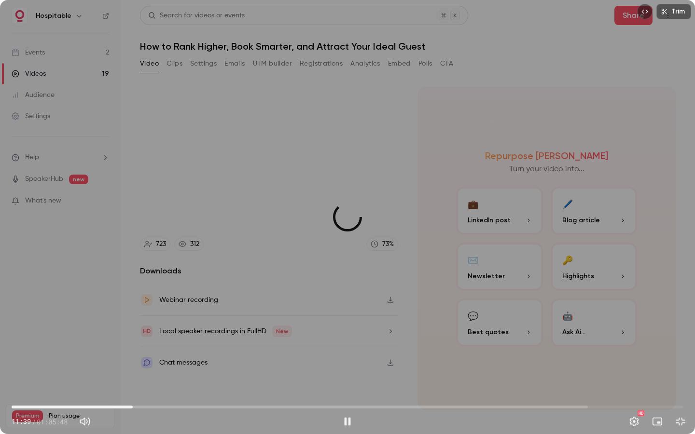
click at [133, 369] on span "11:51" at bounding box center [132, 407] width 3 height 3
click at [348, 369] on button "Pause" at bounding box center [347, 421] width 19 height 19
click at [678, 369] on button "Exit full screen" at bounding box center [680, 421] width 19 height 19
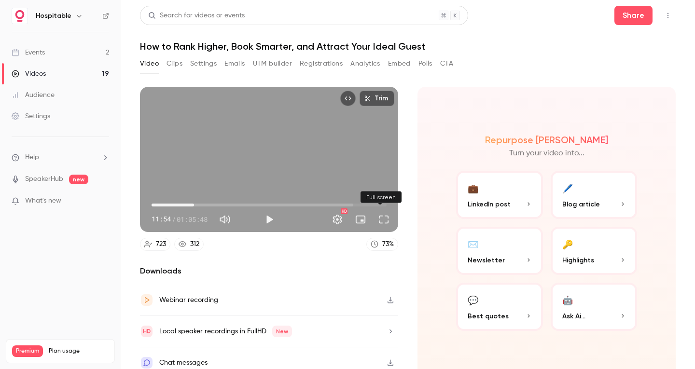
click at [375, 218] on button "Full screen" at bounding box center [383, 219] width 19 height 19
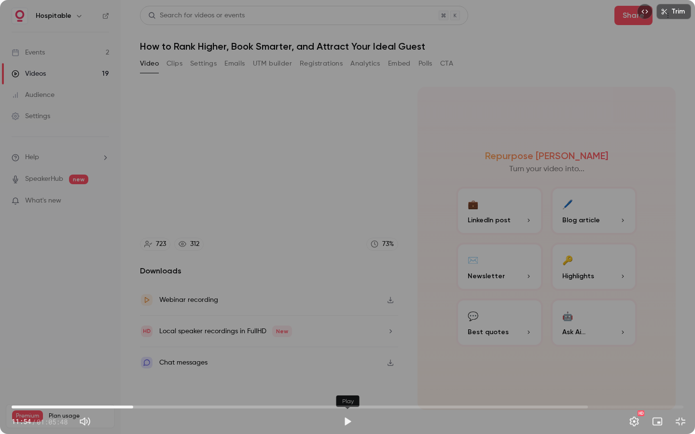
click at [345, 369] on button "Play" at bounding box center [347, 421] width 19 height 19
click at [135, 369] on span "11:55" at bounding box center [133, 407] width 3 height 3
click at [140, 369] on span "12:37" at bounding box center [140, 407] width 3 height 3
click at [145, 369] on span "13:02" at bounding box center [144, 407] width 3 height 3
click at [146, 369] on span "13:03" at bounding box center [144, 407] width 3 height 3
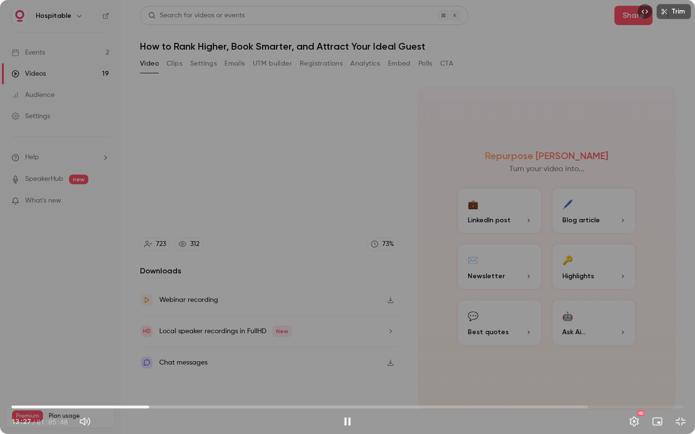
click at [148, 369] on span "13:27" at bounding box center [149, 407] width 3 height 3
click at [150, 369] on span "13:31" at bounding box center [149, 407] width 3 height 3
click at [352, 369] on button "Pause" at bounding box center [347, 421] width 19 height 19
click at [677, 369] on button "Exit full screen" at bounding box center [680, 421] width 19 height 19
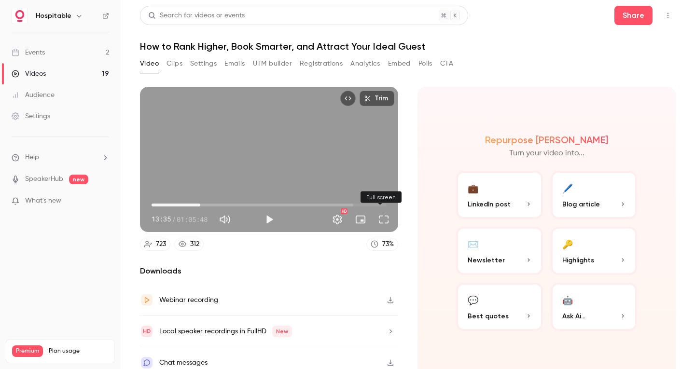
click at [377, 213] on button "Full screen" at bounding box center [383, 219] width 19 height 19
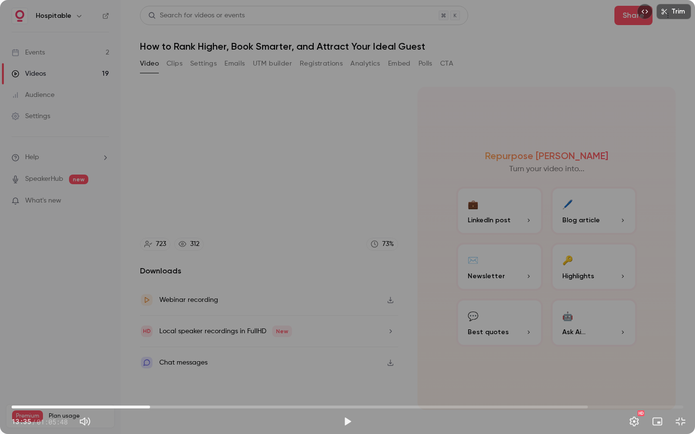
click at [343, 369] on button "Play" at bounding box center [347, 421] width 19 height 19
click at [152, 369] on span "13:36" at bounding box center [150, 407] width 3 height 3
click at [158, 369] on span "13:51" at bounding box center [348, 407] width 672 height 15
click at [164, 369] on span "14:56" at bounding box center [348, 407] width 672 height 15
click at [167, 369] on span "15:16" at bounding box center [167, 407] width 3 height 3
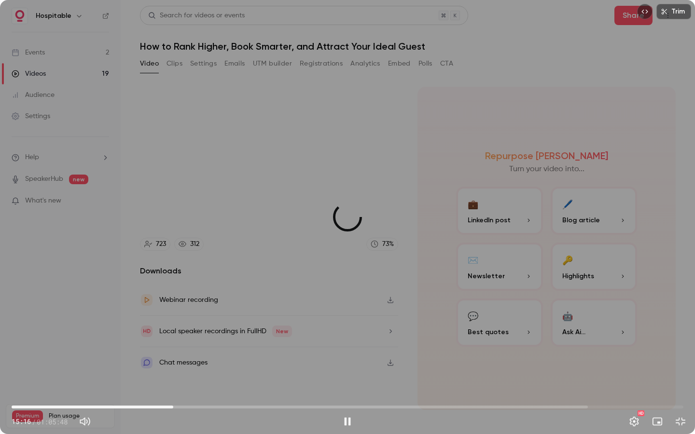
click at [173, 369] on span "15:50" at bounding box center [348, 407] width 672 height 15
click at [181, 369] on span "16:38" at bounding box center [348, 407] width 672 height 15
click at [188, 369] on span "16:38" at bounding box center [348, 407] width 672 height 15
click at [180, 369] on span "16:27" at bounding box center [348, 407] width 672 height 15
click at [176, 369] on span "16:07" at bounding box center [176, 407] width 3 height 3
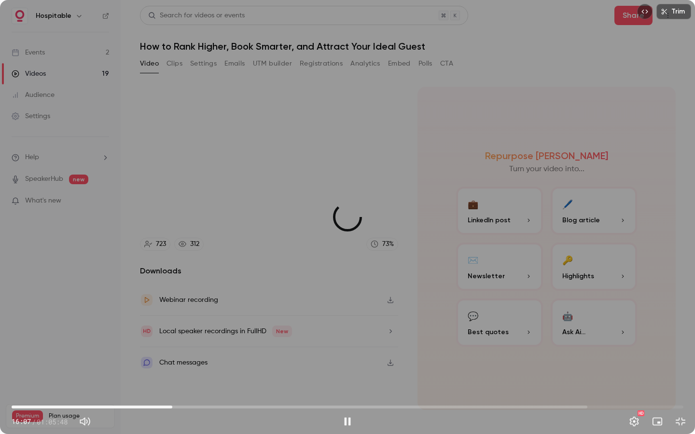
click at [172, 369] on span "15:44" at bounding box center [172, 407] width 3 height 3
click at [173, 369] on span "15:45" at bounding box center [172, 407] width 3 height 3
click at [175, 369] on span "15:50" at bounding box center [173, 407] width 3 height 3
click at [351, 369] on button "Pause" at bounding box center [347, 421] width 19 height 19
click at [679, 369] on button "Exit full screen" at bounding box center [680, 421] width 19 height 19
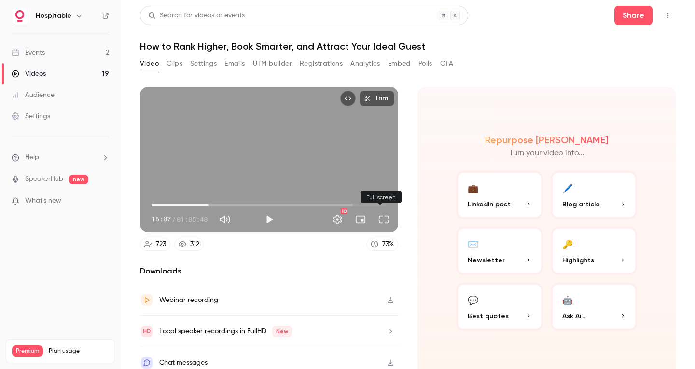
drag, startPoint x: 378, startPoint y: 215, endPoint x: 378, endPoint y: 257, distance: 41.5
click at [378, 215] on button "Full screen" at bounding box center [383, 219] width 19 height 19
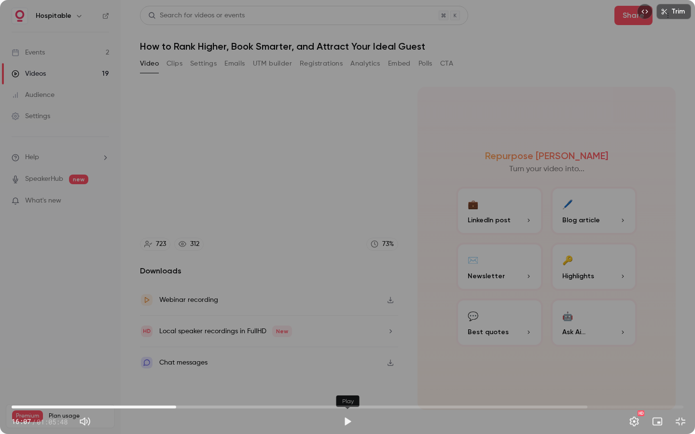
click at [345, 369] on button "Play" at bounding box center [347, 421] width 19 height 19
click at [178, 369] on span "16:07" at bounding box center [176, 407] width 3 height 3
click at [181, 369] on span "16:27" at bounding box center [179, 407] width 3 height 3
click at [188, 369] on span "17:15" at bounding box center [187, 407] width 3 height 3
click at [194, 369] on span "17:55" at bounding box center [348, 407] width 672 height 15
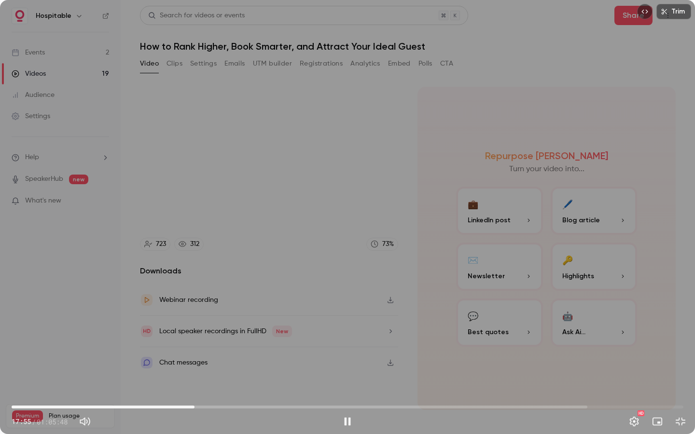
click at [203, 369] on span "17:55" at bounding box center [348, 407] width 672 height 15
click at [211, 369] on span "19:31" at bounding box center [348, 407] width 672 height 15
click at [221, 369] on span "20:33" at bounding box center [348, 407] width 672 height 15
click at [225, 369] on span "20:56" at bounding box center [225, 407] width 3 height 3
click at [236, 369] on span "20:56" at bounding box center [348, 407] width 672 height 15
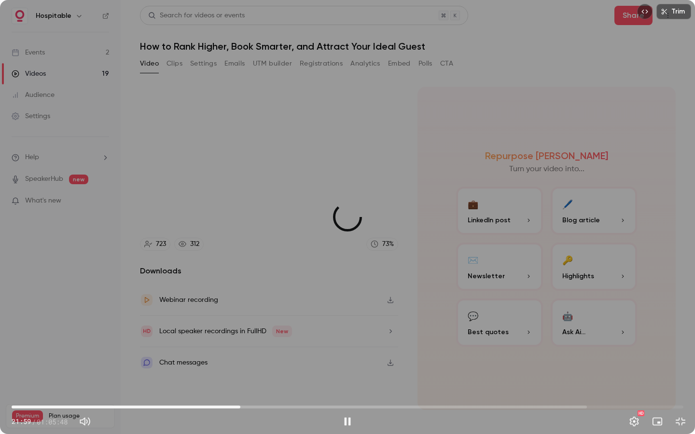
click at [240, 369] on span "22:24" at bounding box center [240, 407] width 3 height 3
click at [247, 369] on span "22:24" at bounding box center [348, 407] width 672 height 15
click at [253, 369] on span "23:01" at bounding box center [348, 407] width 672 height 15
click at [260, 369] on span "23:38" at bounding box center [348, 407] width 672 height 15
click at [268, 369] on span "25:09" at bounding box center [348, 407] width 672 height 15
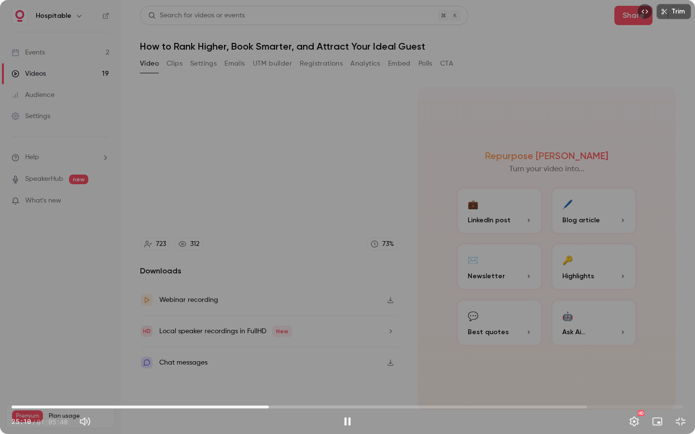
click at [267, 369] on span "25:10" at bounding box center [268, 407] width 3 height 3
click at [277, 369] on span "26:02" at bounding box center [348, 407] width 672 height 15
click at [291, 369] on span "27:25" at bounding box center [348, 407] width 672 height 15
click at [299, 369] on span "27:25" at bounding box center [348, 407] width 672 height 15
click at [308, 369] on span "28:11" at bounding box center [348, 407] width 672 height 15
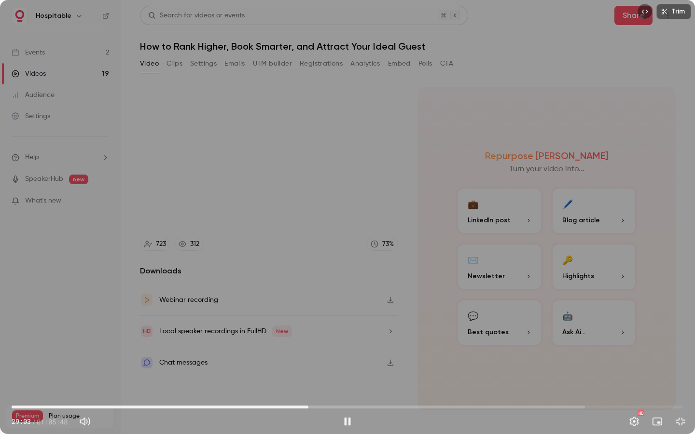
click at [307, 369] on span "29:03" at bounding box center [308, 407] width 3 height 3
click at [304, 369] on span "28:48" at bounding box center [305, 407] width 3 height 3
click at [300, 369] on span "28:25" at bounding box center [301, 407] width 3 height 3
click at [301, 369] on span "28:14" at bounding box center [299, 407] width 3 height 3
click at [302, 369] on span "28:24" at bounding box center [301, 407] width 3 height 3
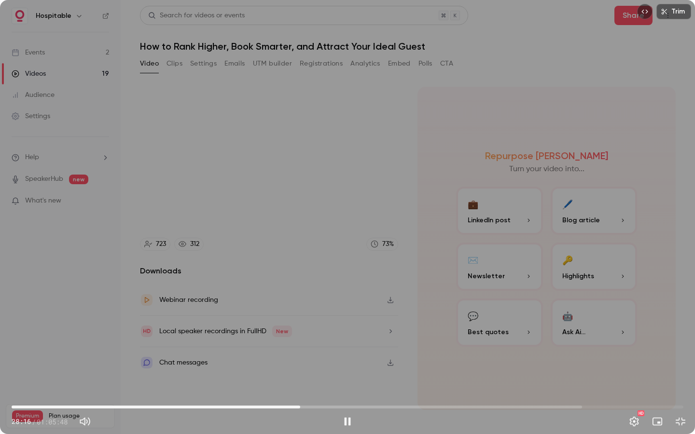
click at [300, 369] on span "28:16" at bounding box center [300, 407] width 3 height 3
click at [304, 369] on span "28:41" at bounding box center [304, 407] width 3 height 3
click at [304, 369] on span "28:42" at bounding box center [304, 407] width 3 height 3
click at [303, 369] on span "28:42" at bounding box center [304, 407] width 3 height 3
click at [302, 369] on span "28:34" at bounding box center [303, 407] width 3 height 3
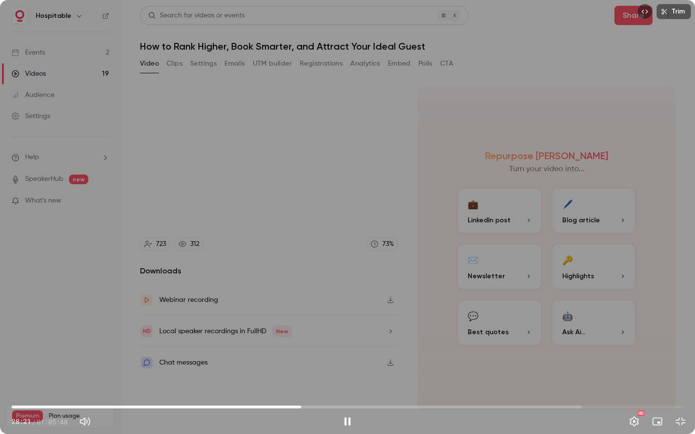
click at [301, 369] on span "28:21" at bounding box center [301, 407] width 3 height 3
click at [302, 369] on span "28:22" at bounding box center [301, 407] width 3 height 3
click at [347, 369] on button "Pause" at bounding box center [347, 421] width 19 height 19
click at [682, 369] on button "Exit full screen" at bounding box center [680, 421] width 19 height 19
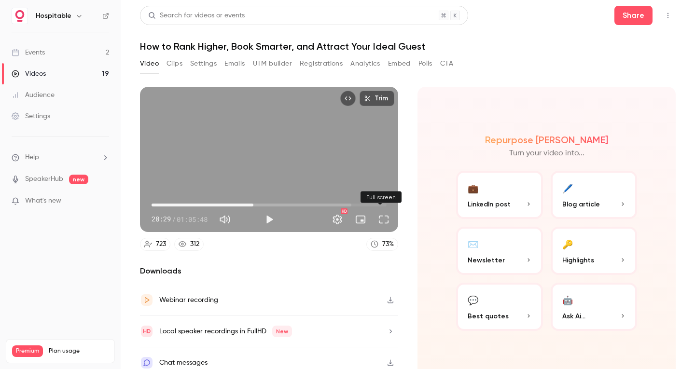
click at [381, 218] on button "Full screen" at bounding box center [383, 219] width 19 height 19
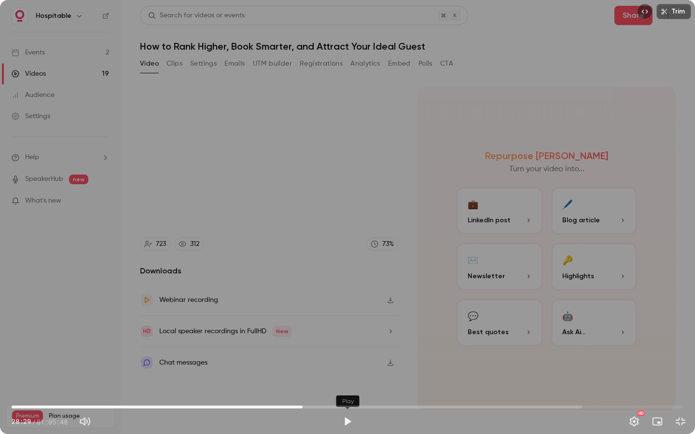
click at [346, 369] on button "Play" at bounding box center [347, 421] width 19 height 19
click at [304, 369] on span "28:30" at bounding box center [302, 407] width 3 height 3
click at [306, 369] on span "28:44" at bounding box center [305, 407] width 3 height 3
click at [314, 369] on span "29:38" at bounding box center [348, 407] width 672 height 15
click at [316, 369] on span "29:39" at bounding box center [314, 407] width 3 height 3
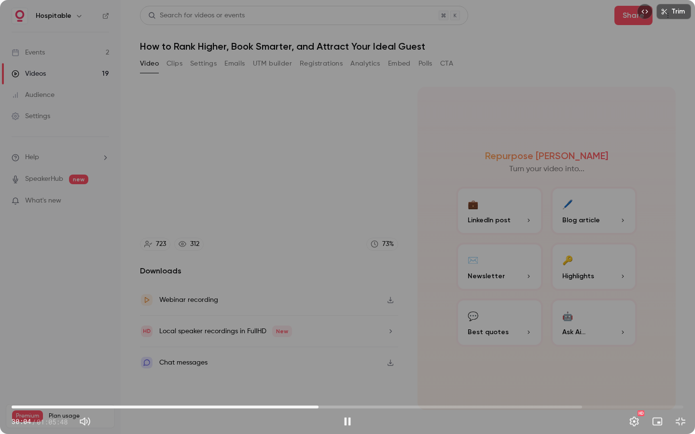
click at [324, 369] on span "30:04" at bounding box center [348, 407] width 672 height 15
click at [322, 369] on span "30:36" at bounding box center [323, 407] width 3 height 3
click at [320, 369] on span "30:15" at bounding box center [320, 407] width 3 height 3
click at [322, 369] on span "30:26" at bounding box center [322, 407] width 3 height 3
click at [324, 369] on span "30:38" at bounding box center [324, 407] width 3 height 3
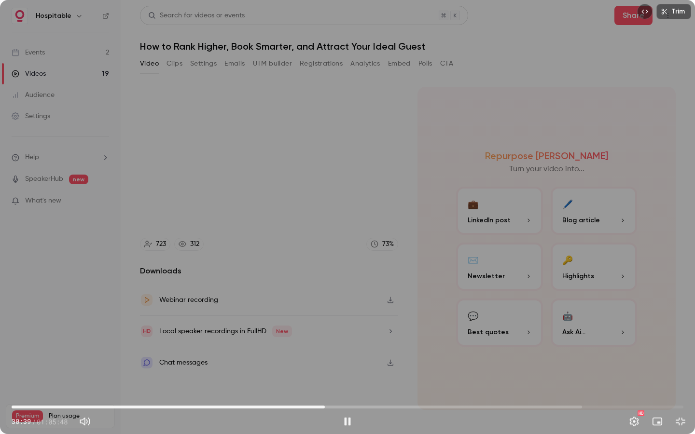
click at [323, 369] on span "30:39" at bounding box center [324, 407] width 3 height 3
click at [348, 369] on button "Pause" at bounding box center [347, 421] width 19 height 19
click at [681, 369] on button "Exit full screen" at bounding box center [680, 421] width 19 height 19
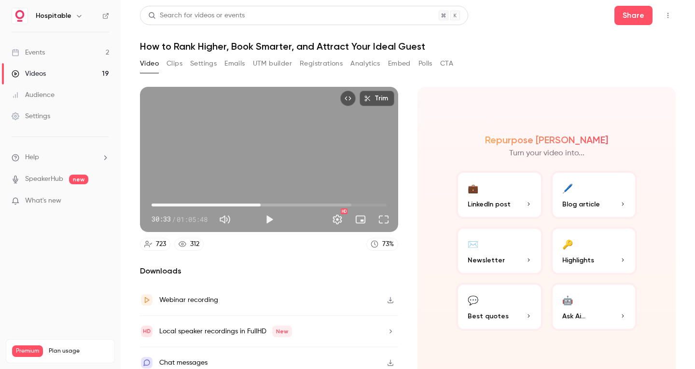
click at [389, 218] on button "Full screen" at bounding box center [383, 219] width 19 height 19
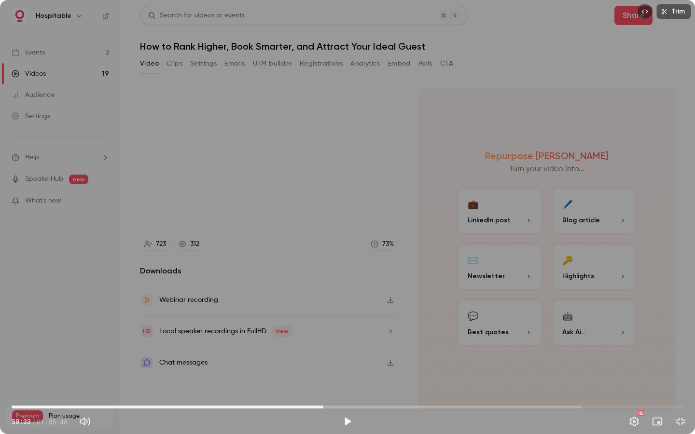
click at [345, 369] on button "Play" at bounding box center [347, 421] width 19 height 19
click at [325, 369] on span "30:33" at bounding box center [323, 407] width 3 height 3
click at [332, 369] on span "31:23" at bounding box center [348, 407] width 672 height 15
click at [339, 369] on span "31:54" at bounding box center [337, 407] width 3 height 3
click at [340, 369] on span "32:03" at bounding box center [338, 407] width 3 height 3
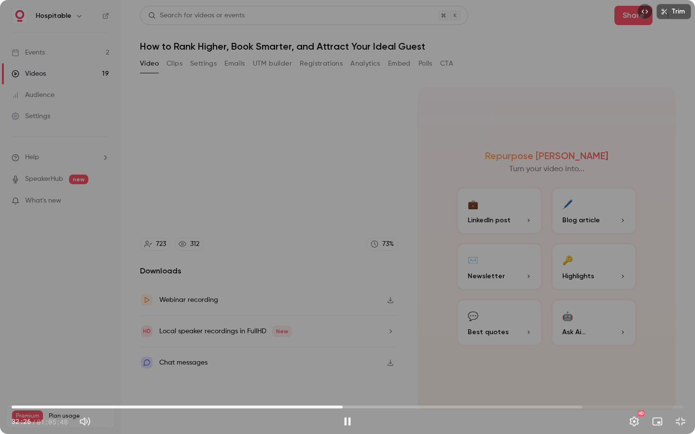
click at [347, 369] on span "32:26" at bounding box center [348, 407] width 672 height 15
click at [353, 369] on span "32:54" at bounding box center [348, 407] width 672 height 15
click at [356, 369] on span "33:45" at bounding box center [356, 407] width 3 height 3
click at [360, 369] on span "34:10" at bounding box center [360, 407] width 3 height 3
click at [366, 369] on span "34:41" at bounding box center [348, 407] width 672 height 15
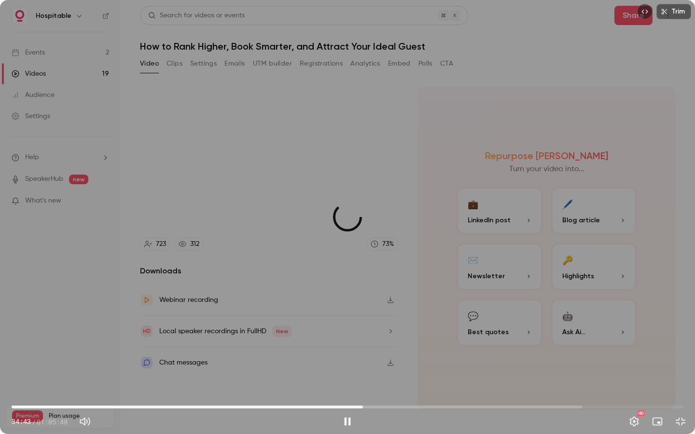
click at [363, 369] on span "34:24" at bounding box center [362, 407] width 3 height 3
click at [363, 369] on span "34:26" at bounding box center [362, 407] width 3 height 3
click at [343, 369] on button "Pause" at bounding box center [347, 421] width 19 height 19
click at [678, 369] on button "Exit full screen" at bounding box center [680, 421] width 19 height 19
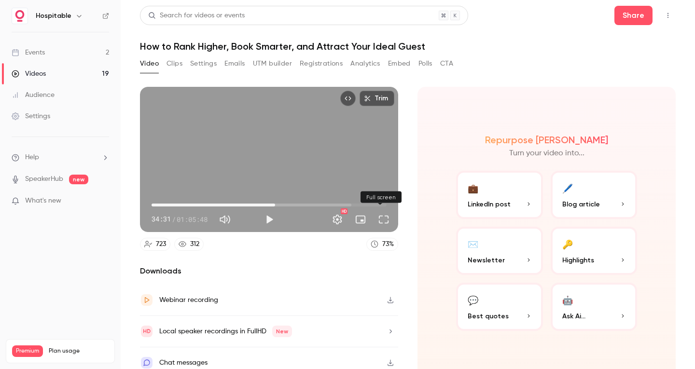
click at [382, 218] on button "Full screen" at bounding box center [383, 219] width 19 height 19
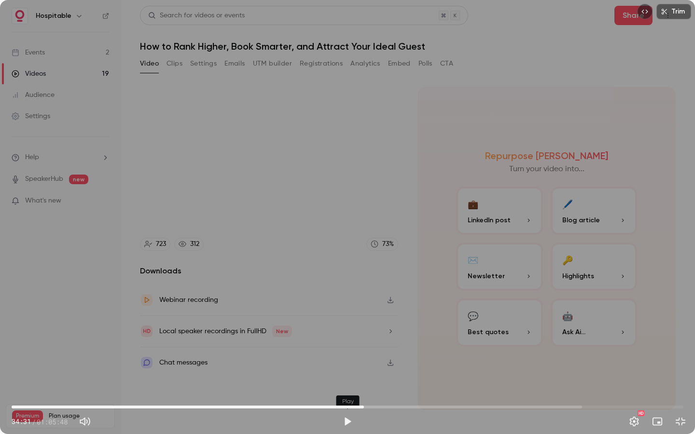
click at [345, 369] on button "Play" at bounding box center [347, 421] width 19 height 19
click at [364, 369] on span "34:33" at bounding box center [364, 407] width 3 height 3
click at [366, 369] on span "34:33" at bounding box center [364, 407] width 3 height 3
click at [371, 369] on span "35:13" at bounding box center [371, 407] width 3 height 3
click at [373, 369] on span "35:13" at bounding box center [371, 407] width 3 height 3
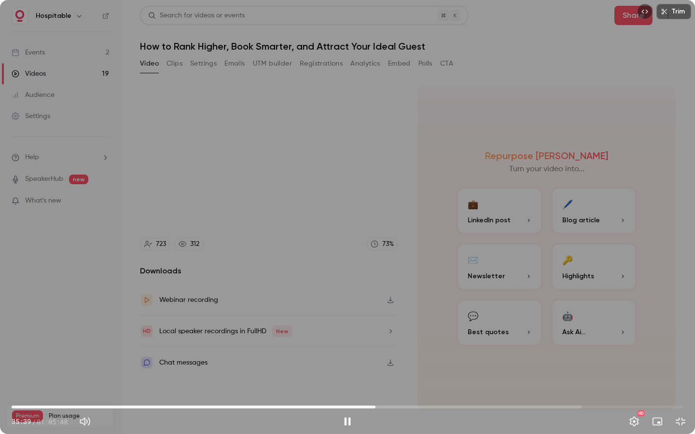
click at [377, 369] on span "35:39" at bounding box center [375, 407] width 3 height 3
click at [380, 369] on span "36:05" at bounding box center [379, 407] width 3 height 3
click at [348, 369] on button "Pause" at bounding box center [347, 421] width 19 height 19
click at [679, 369] on button "Exit full screen" at bounding box center [680, 421] width 19 height 19
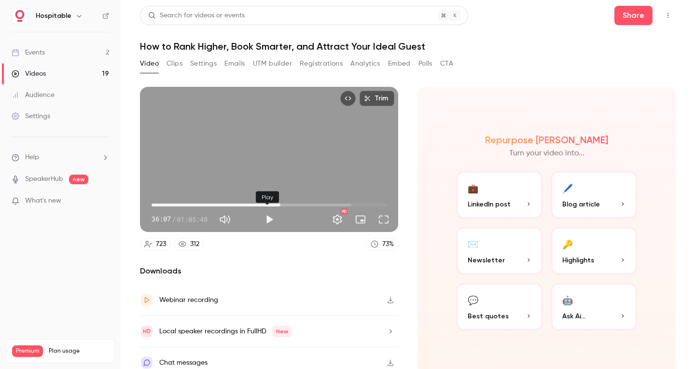
click at [267, 219] on button "Play" at bounding box center [269, 219] width 19 height 19
click at [281, 204] on span "36:07" at bounding box center [280, 205] width 3 height 3
click at [286, 204] on span "38:09" at bounding box center [287, 205] width 3 height 3
click at [290, 200] on span "38:09" at bounding box center [269, 204] width 235 height 15
click at [291, 204] on span "39:34" at bounding box center [292, 205] width 3 height 3
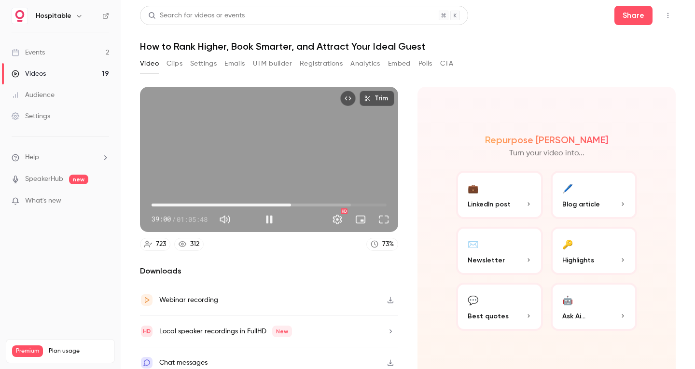
click at [290, 204] on span "39:00" at bounding box center [291, 205] width 3 height 3
click at [290, 204] on span "38:59" at bounding box center [291, 205] width 3 height 3
click at [290, 204] on span "39:15" at bounding box center [291, 205] width 3 height 3
click at [264, 217] on button "Pause" at bounding box center [269, 219] width 19 height 19
click at [263, 215] on button "Play" at bounding box center [269, 219] width 19 height 19
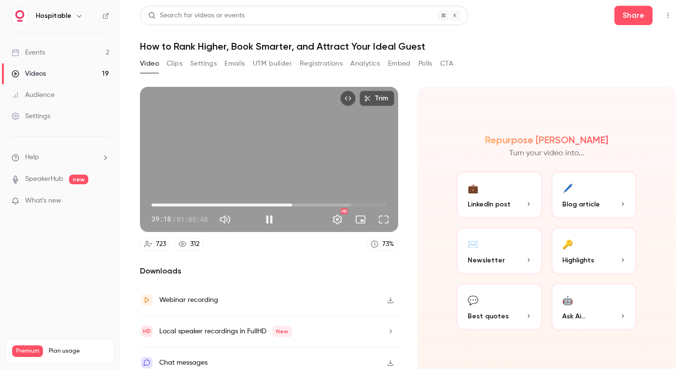
click at [292, 204] on span "39:18" at bounding box center [291, 205] width 3 height 3
click at [296, 204] on span "40:45" at bounding box center [297, 205] width 3 height 3
click at [298, 204] on span "41:26" at bounding box center [299, 205] width 3 height 3
click at [298, 204] on span "41:28" at bounding box center [299, 205] width 3 height 3
click at [298, 204] on span "41:26" at bounding box center [299, 205] width 3 height 3
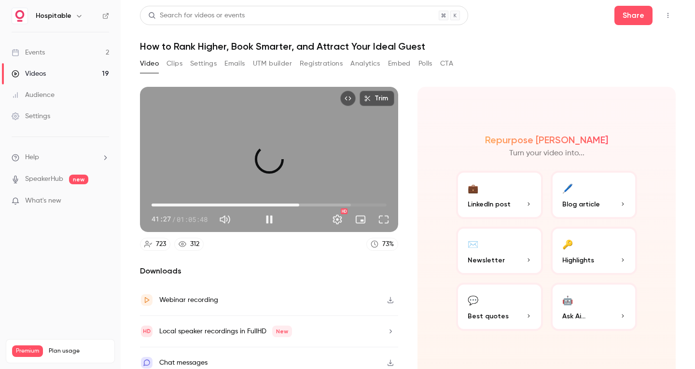
click at [298, 204] on span "41:18" at bounding box center [299, 205] width 3 height 3
click at [296, 204] on span "40:53" at bounding box center [297, 205] width 3 height 3
click at [264, 214] on button "Pause" at bounding box center [269, 219] width 19 height 19
click at [267, 216] on button "Play" at bounding box center [269, 219] width 19 height 19
click at [300, 204] on span "41:16" at bounding box center [298, 205] width 3 height 3
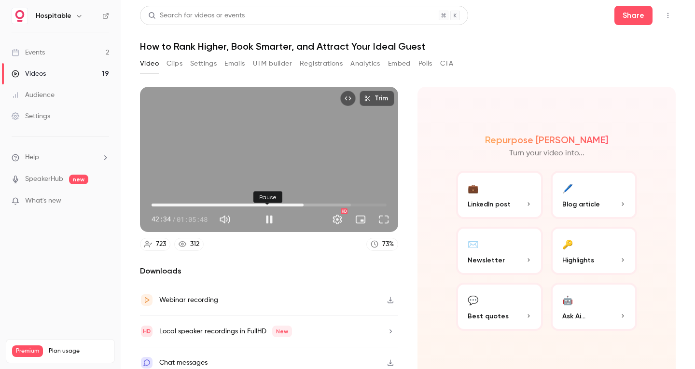
click at [271, 217] on button "Pause" at bounding box center [269, 219] width 19 height 19
type input "******"
